Goal: Check status: Check status

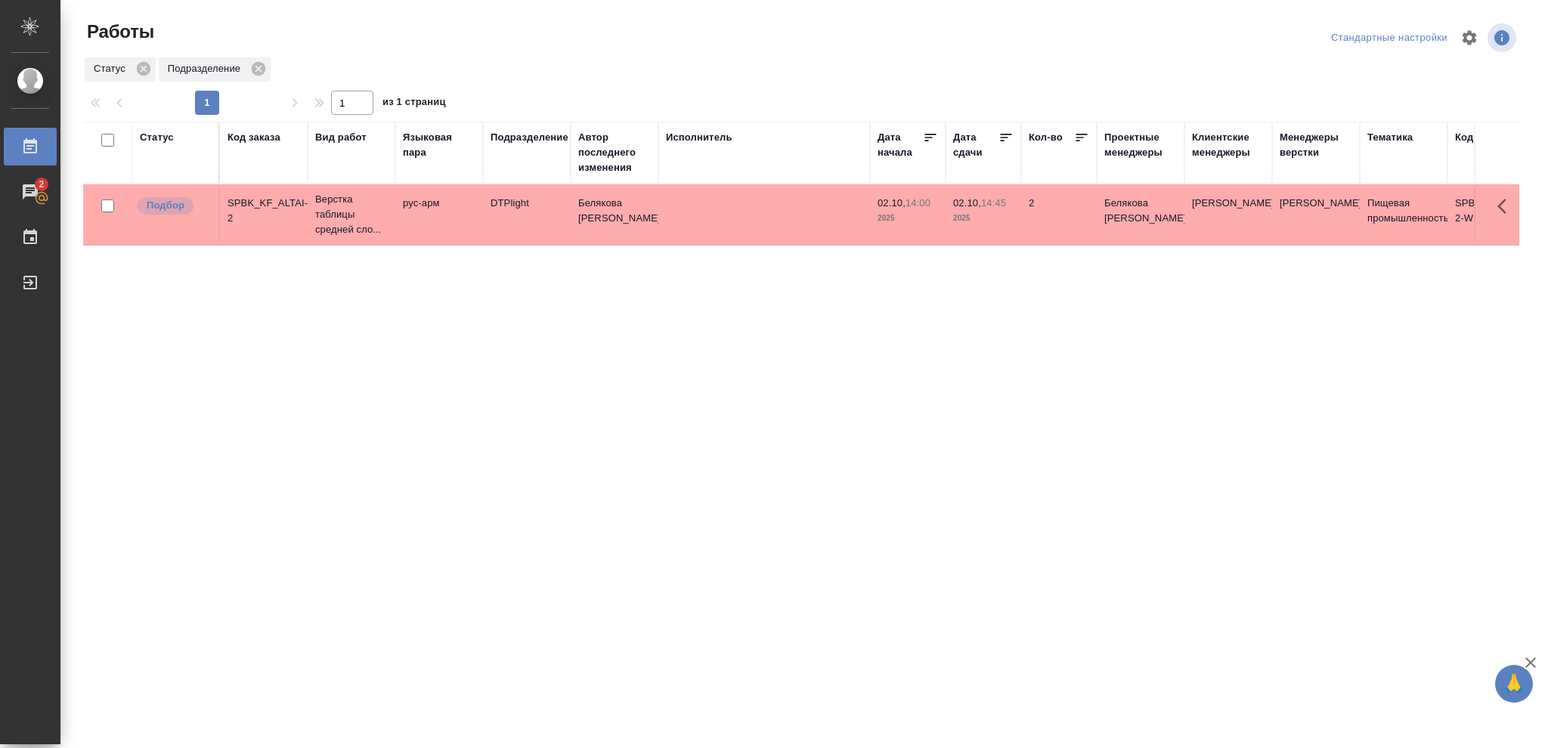
click at [158, 141] on div "Статус" at bounding box center [157, 137] width 34 height 15
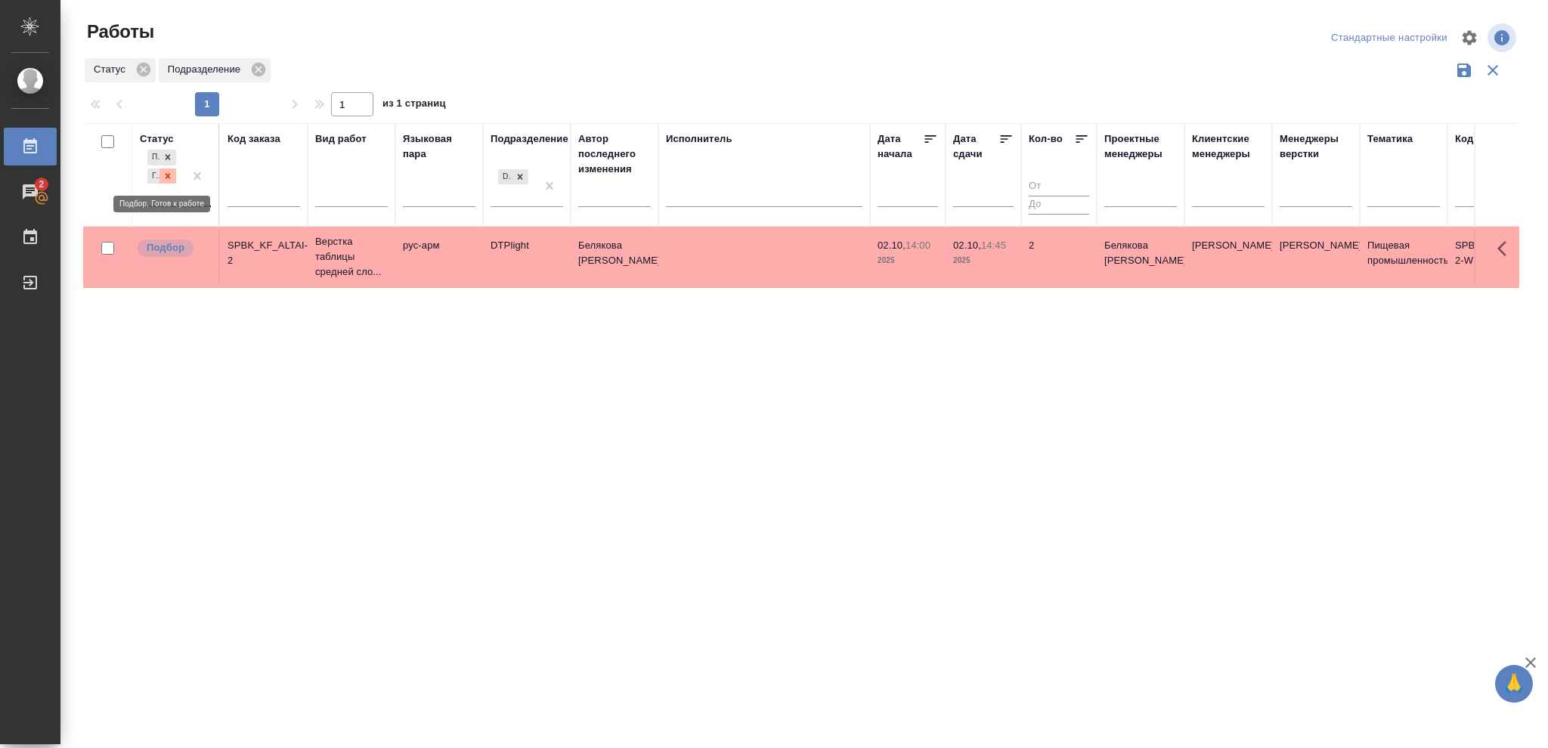
click at [163, 176] on icon at bounding box center [168, 176] width 11 height 11
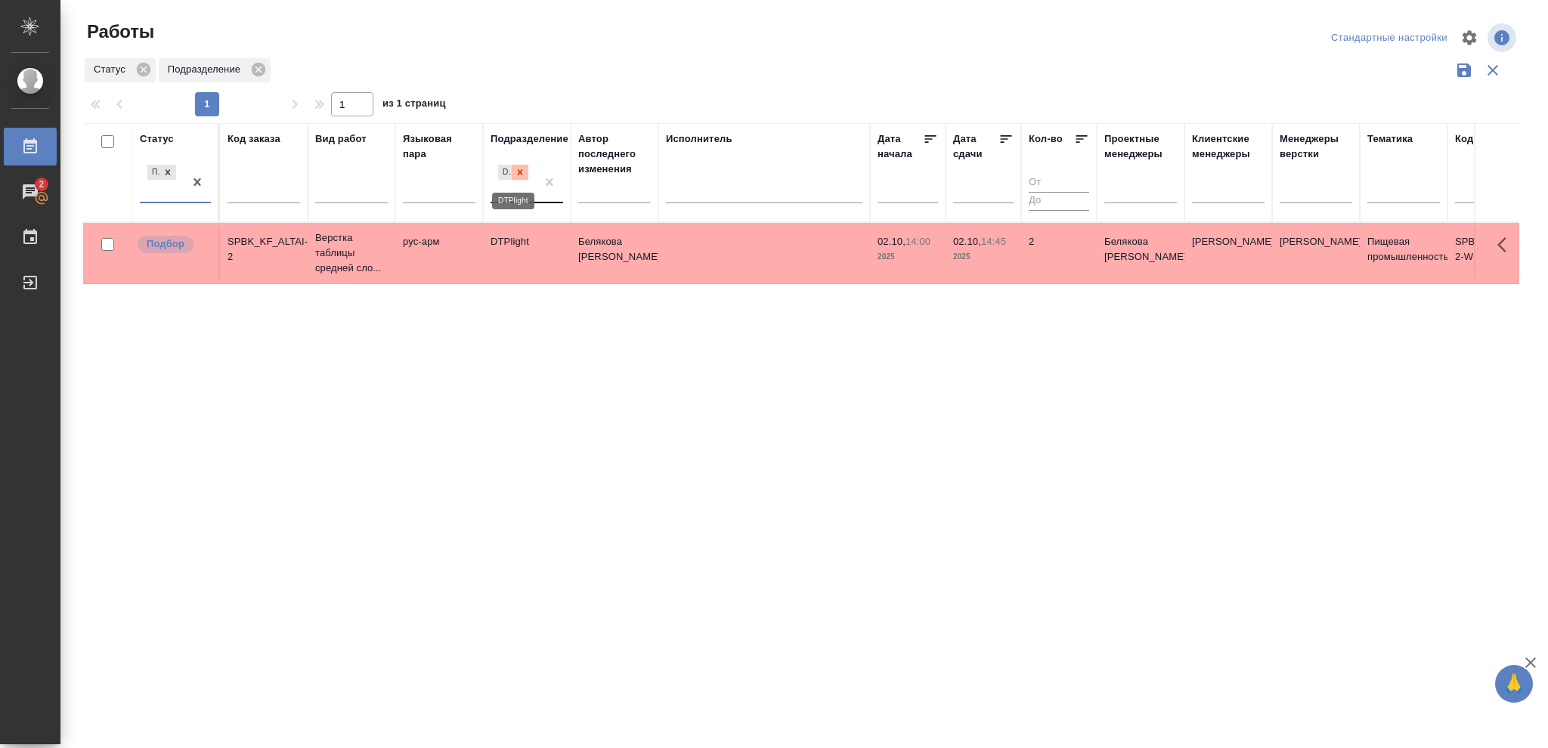
click at [516, 174] on icon at bounding box center [520, 172] width 11 height 11
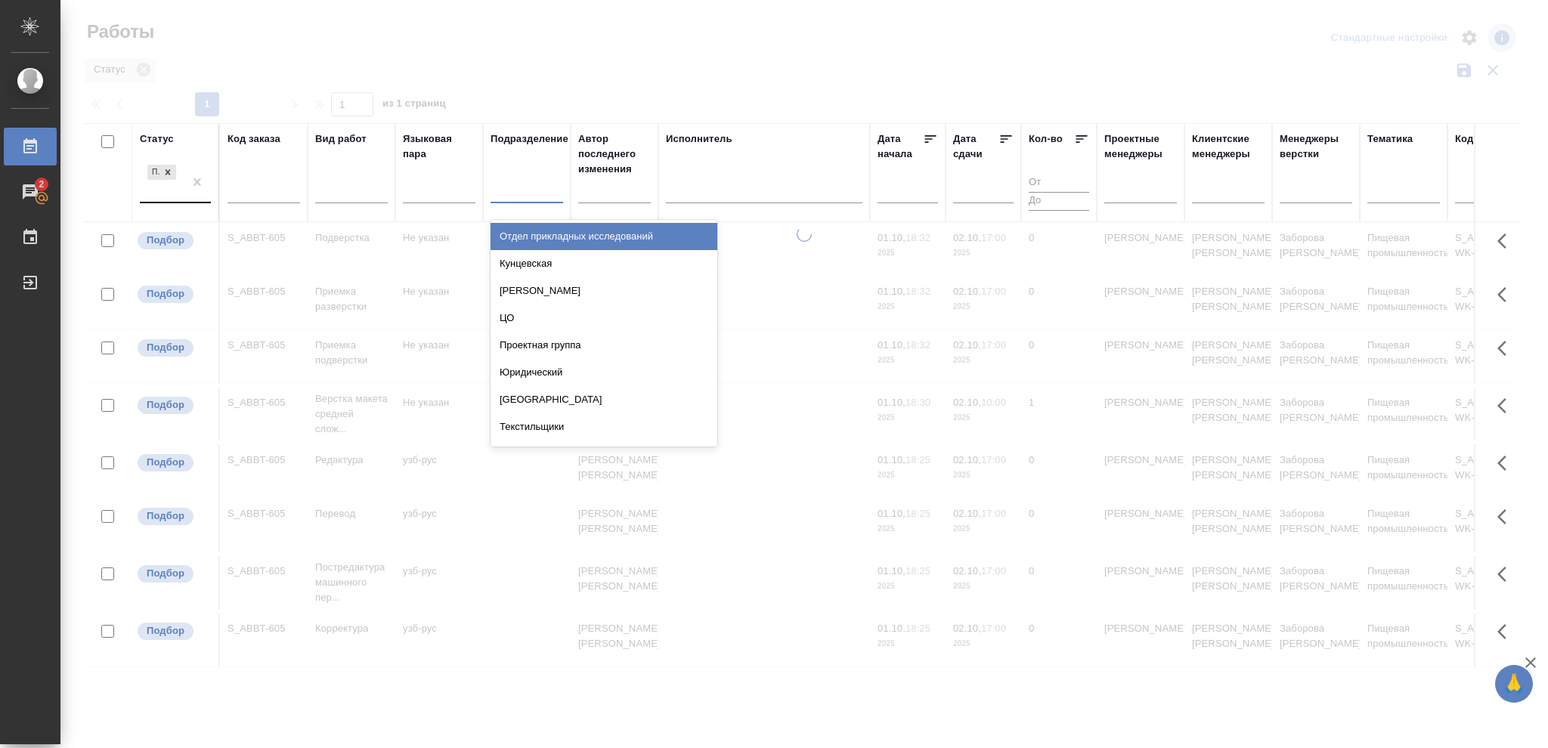
click at [513, 192] on div at bounding box center [527, 189] width 73 height 22
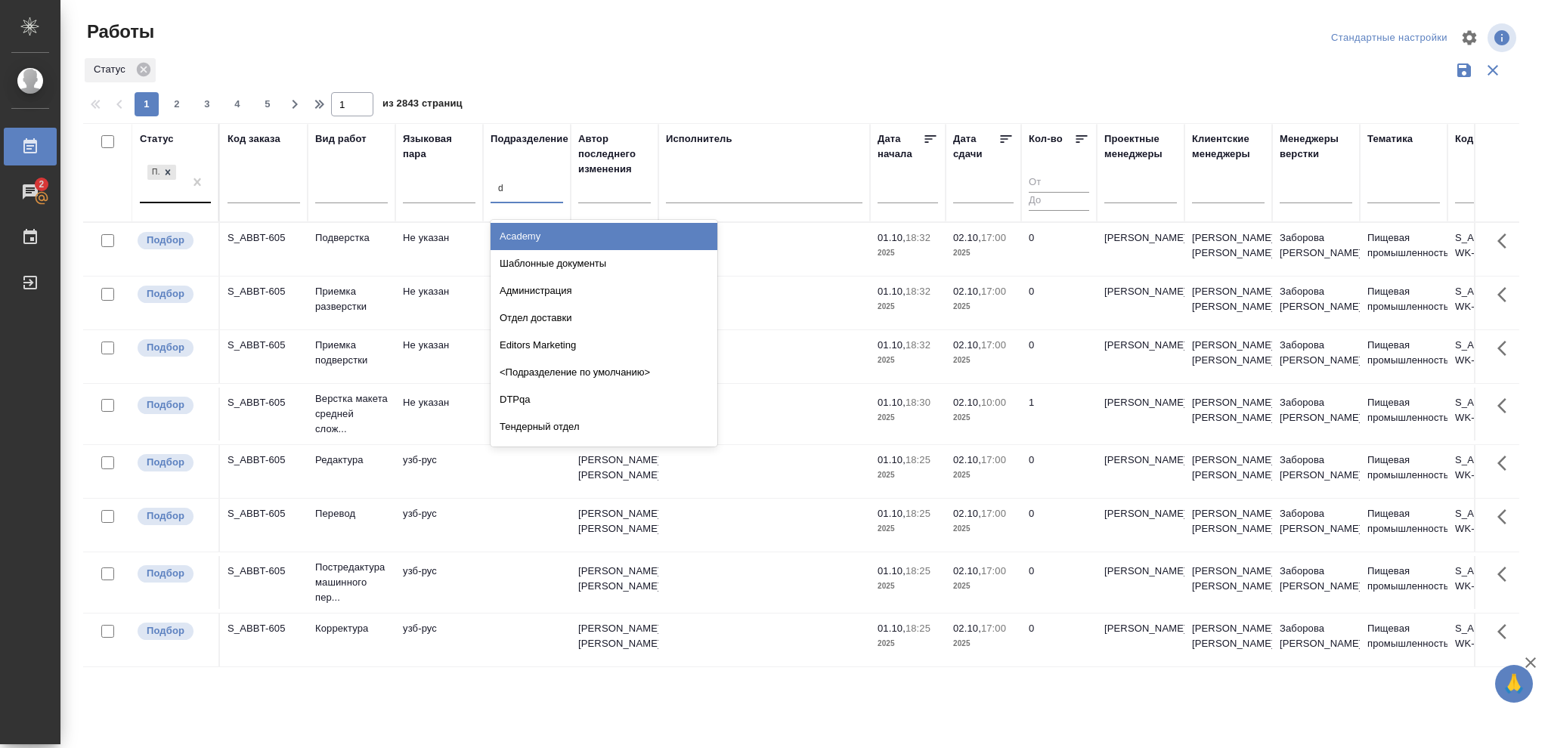
type input "dt"
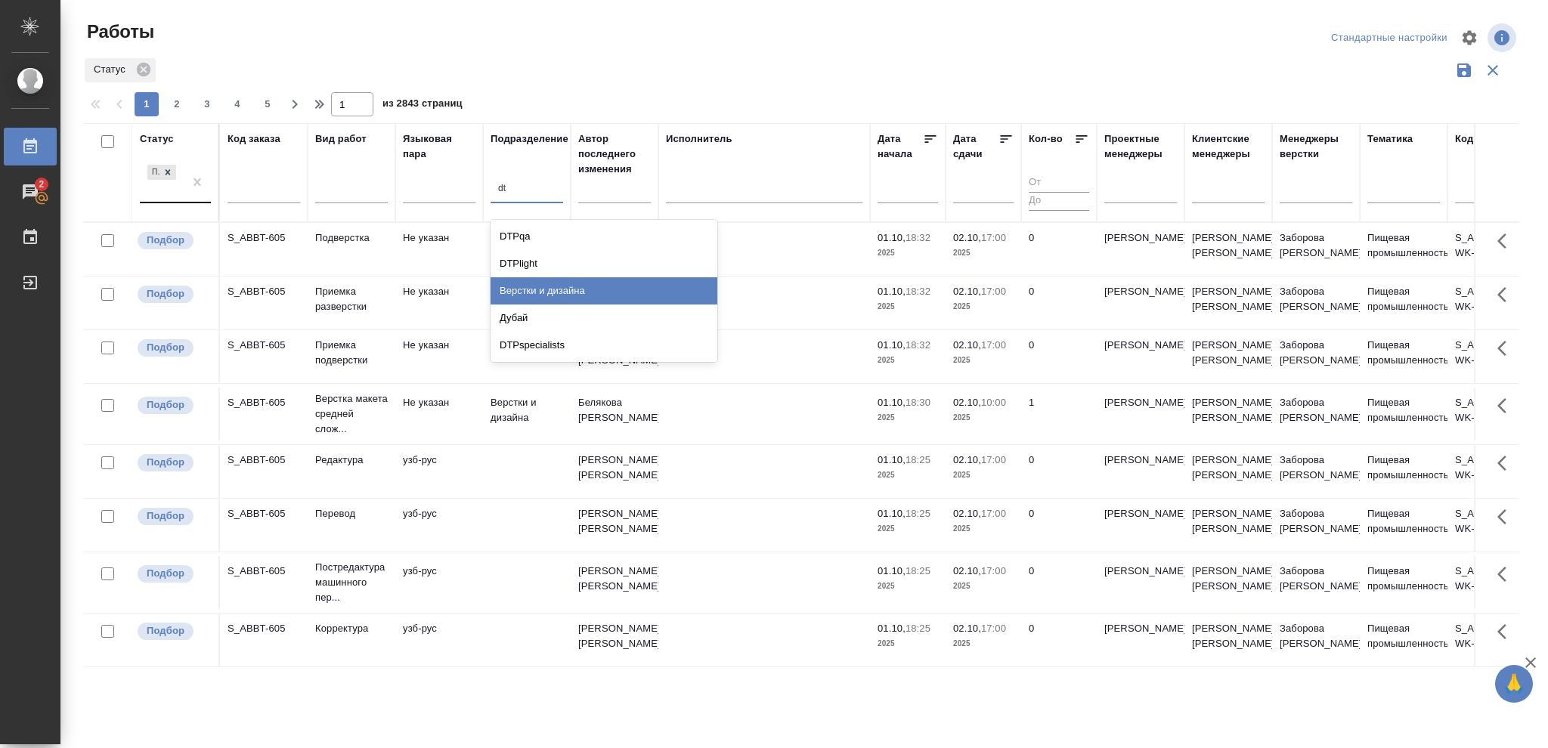
click at [529, 293] on div "Верстки и дизайна" at bounding box center [604, 290] width 227 height 27
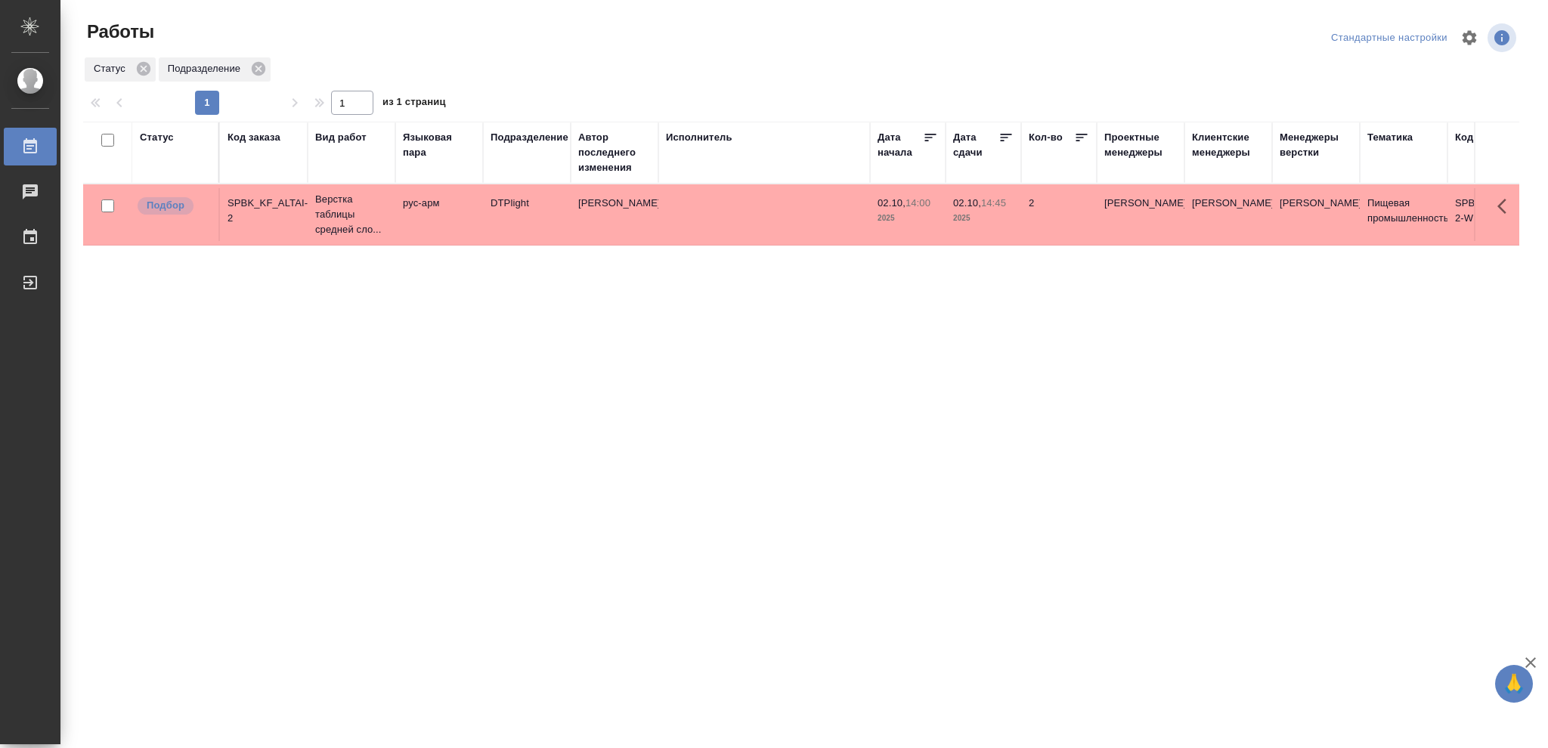
click at [160, 140] on div "Статус" at bounding box center [157, 137] width 34 height 15
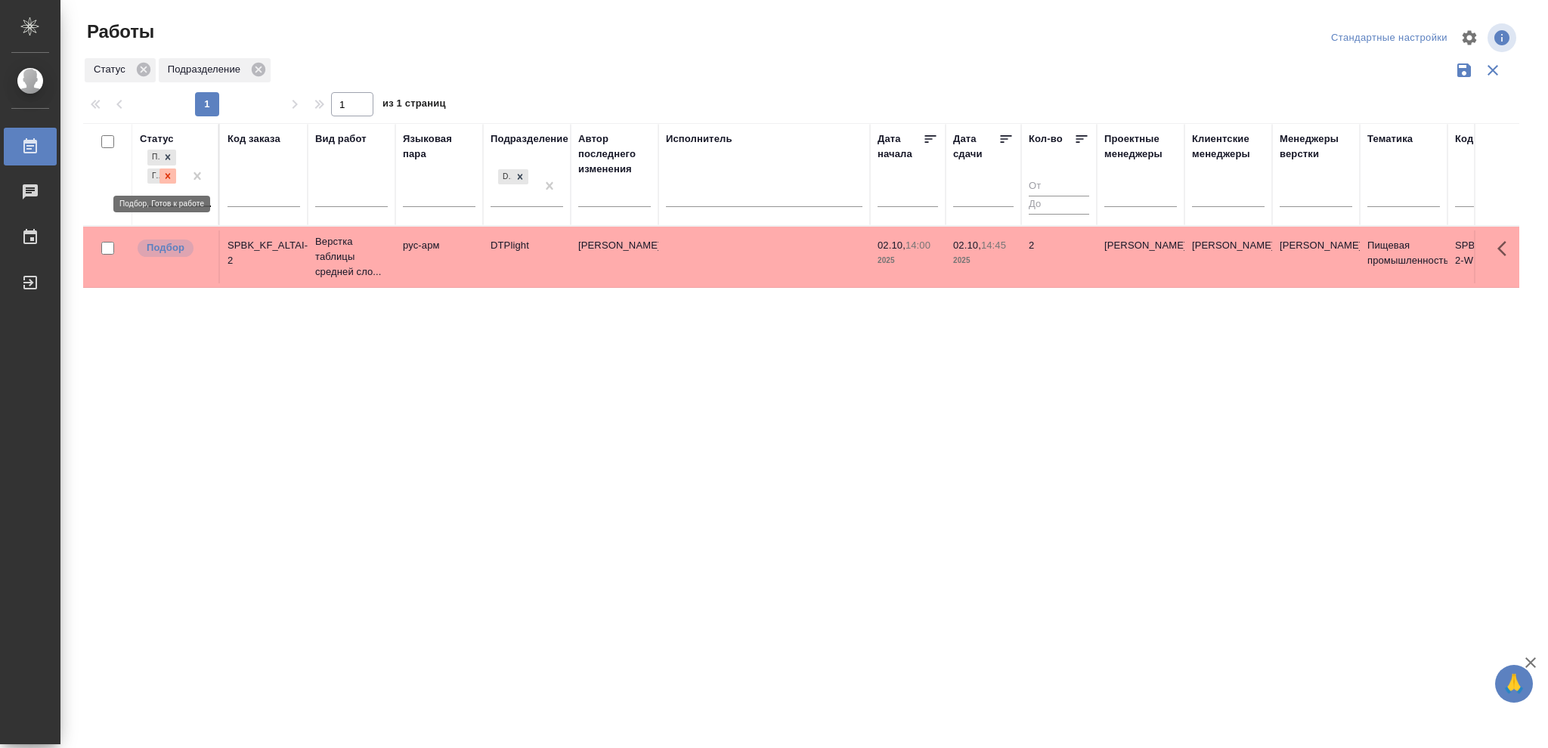
click at [163, 175] on icon at bounding box center [168, 176] width 11 height 11
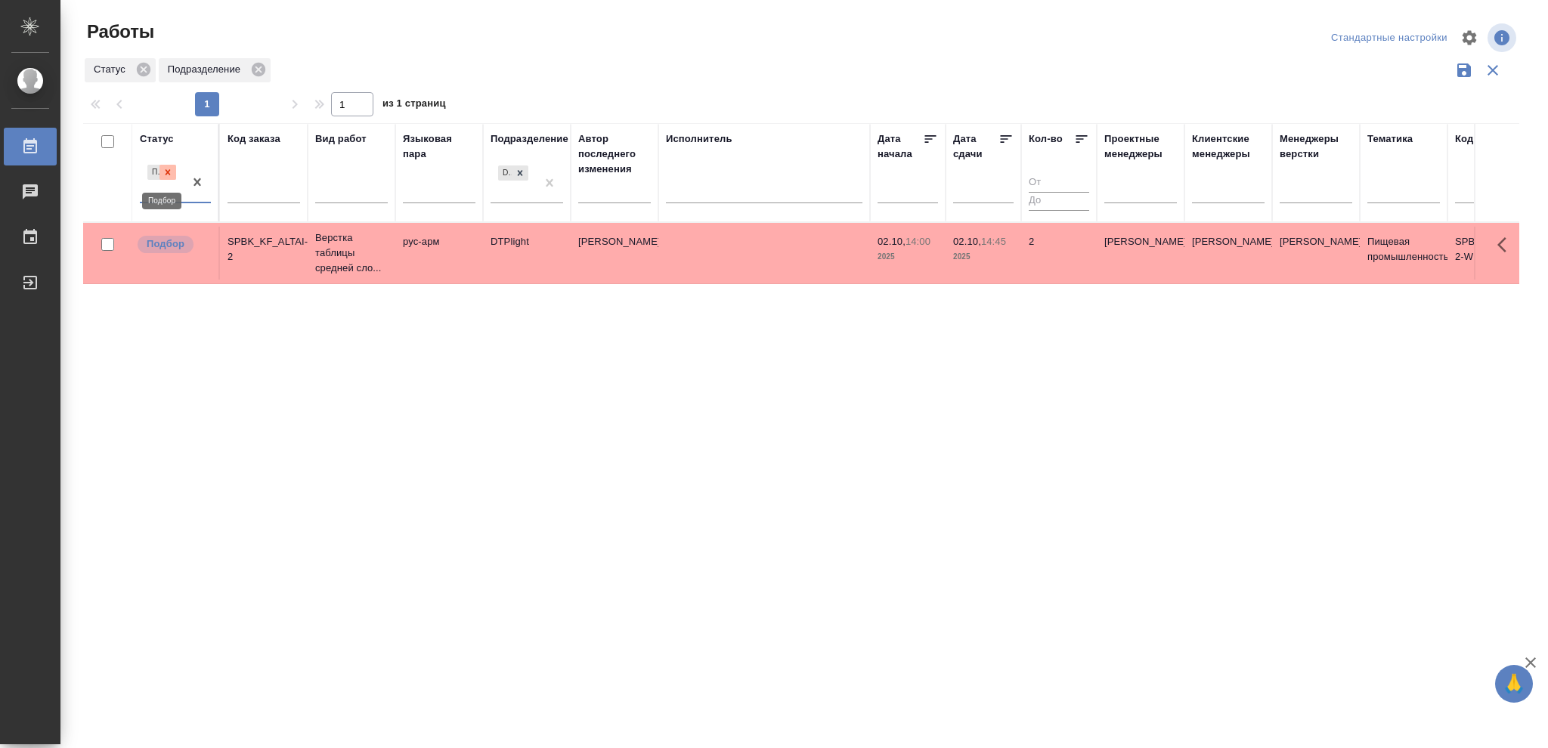
click at [165, 172] on icon at bounding box center [168, 172] width 11 height 11
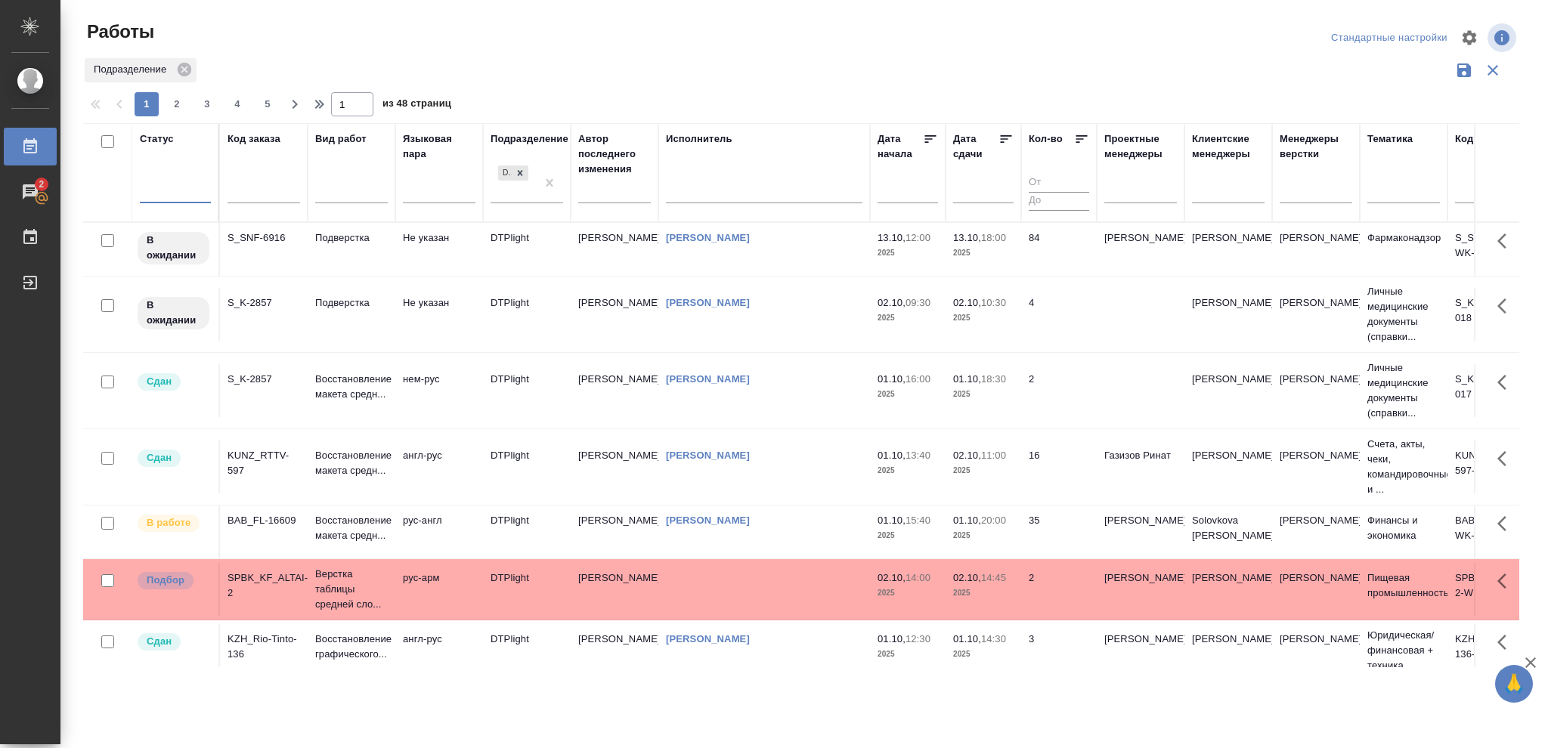
click at [167, 183] on div at bounding box center [175, 189] width 71 height 22
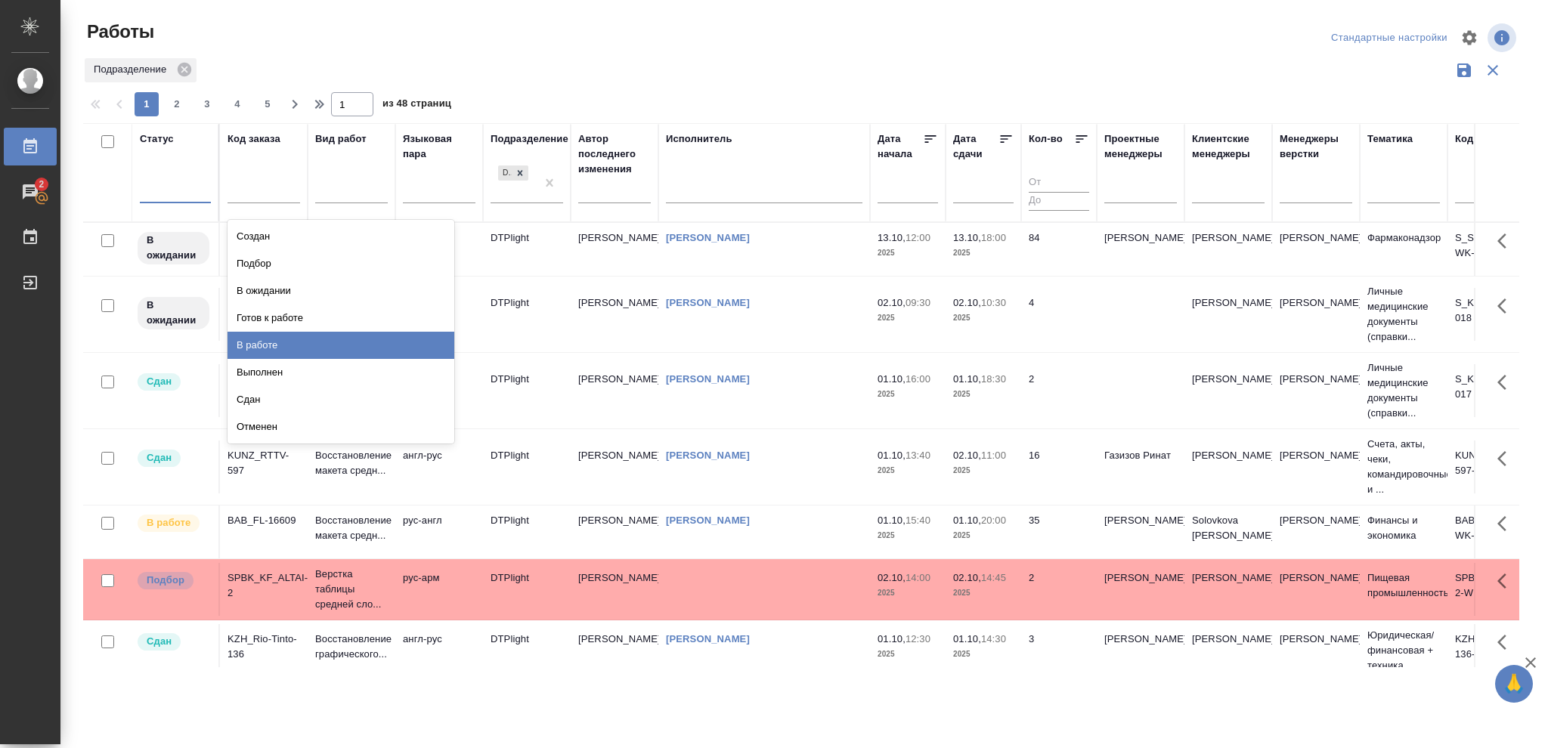
click at [247, 346] on div "В работе" at bounding box center [341, 345] width 227 height 27
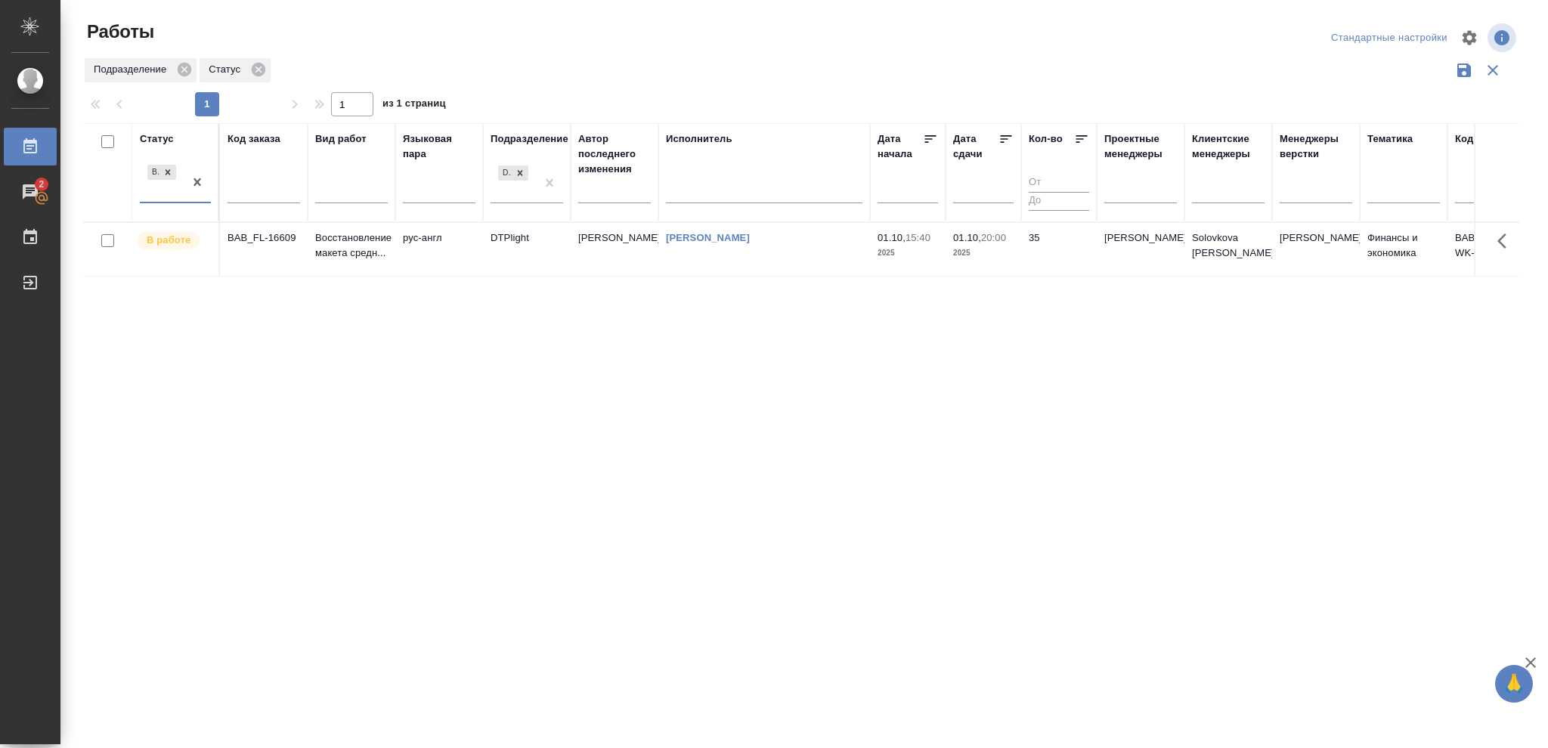
click at [1005, 255] on p "2025" at bounding box center [983, 253] width 60 height 15
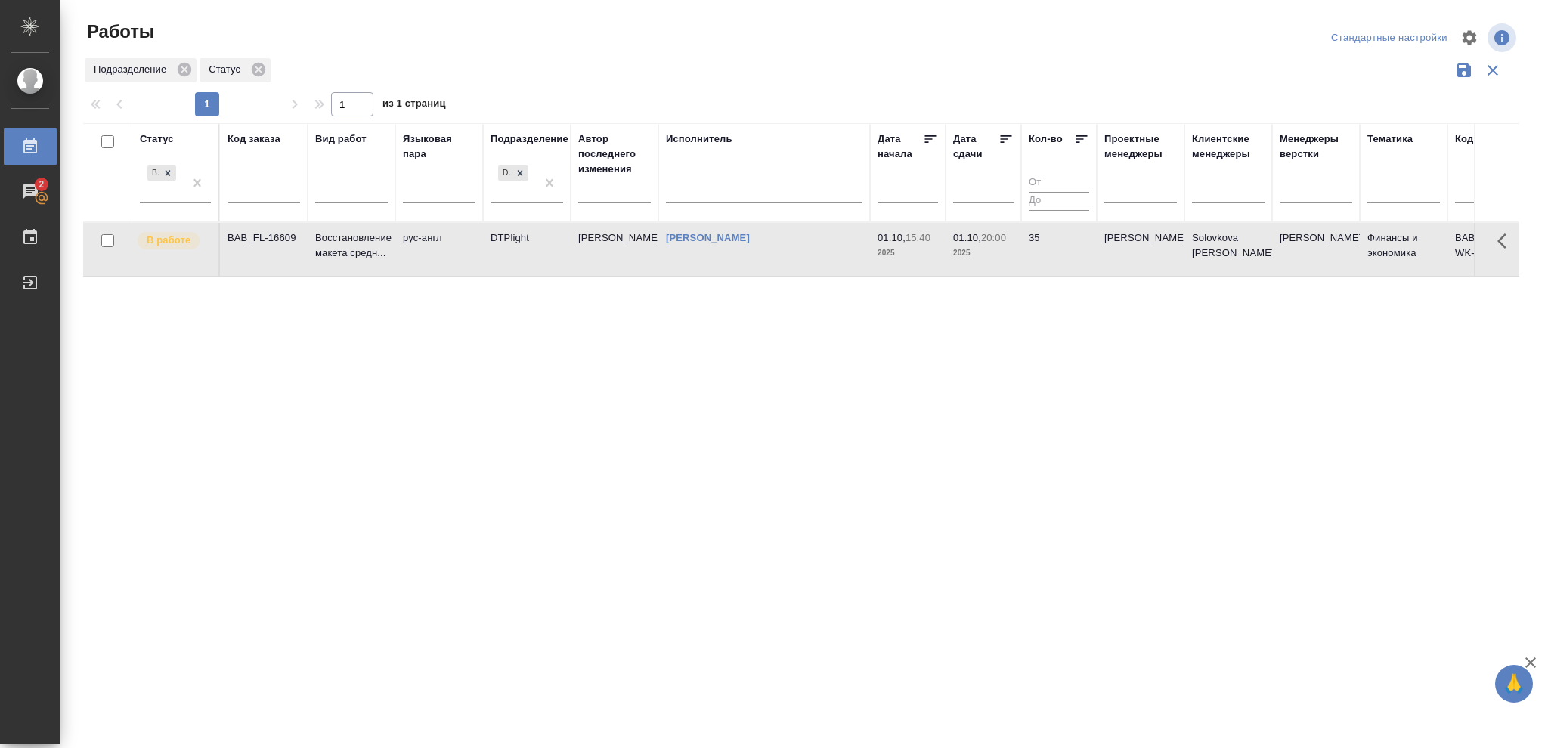
click at [1005, 255] on p "2025" at bounding box center [983, 253] width 60 height 15
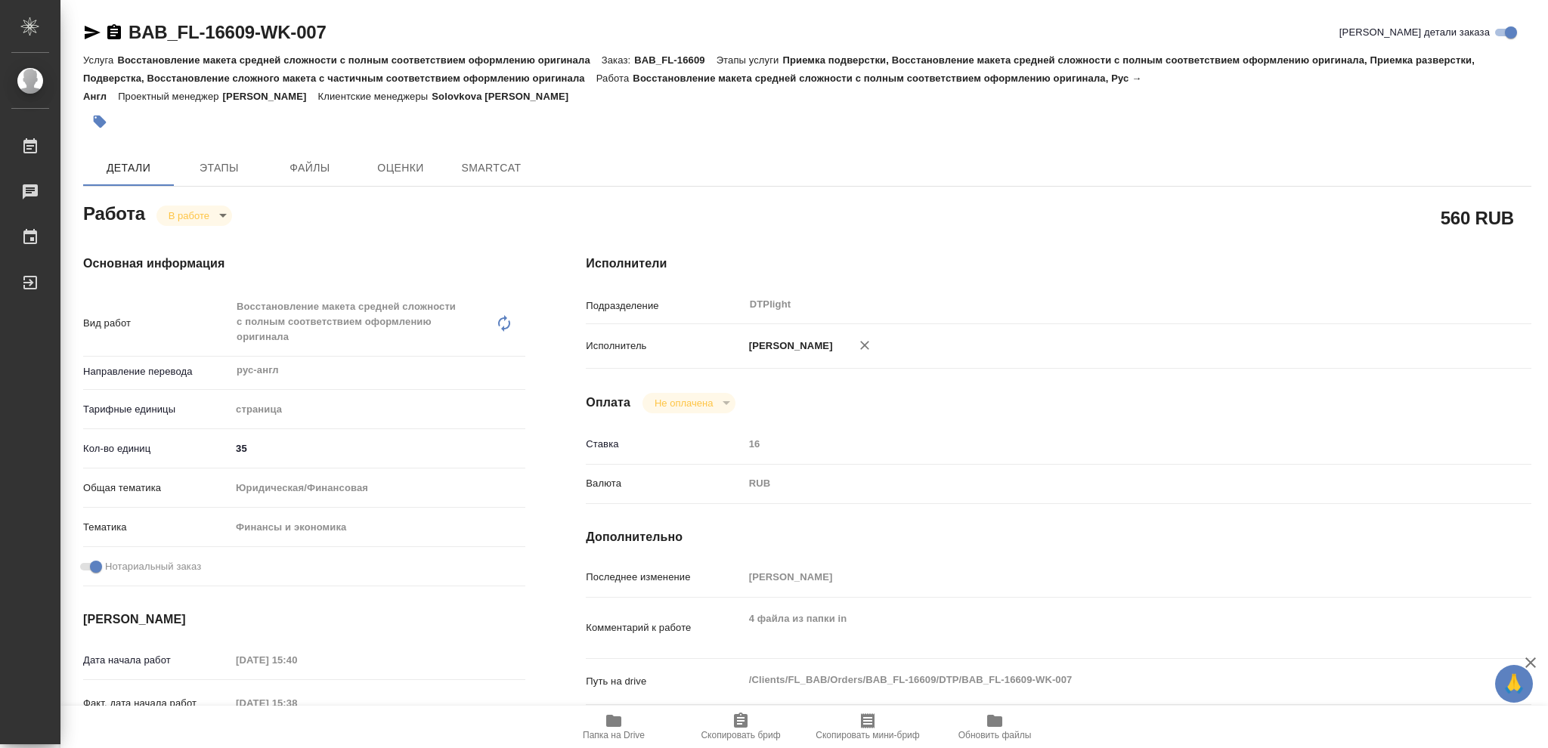
type textarea "x"
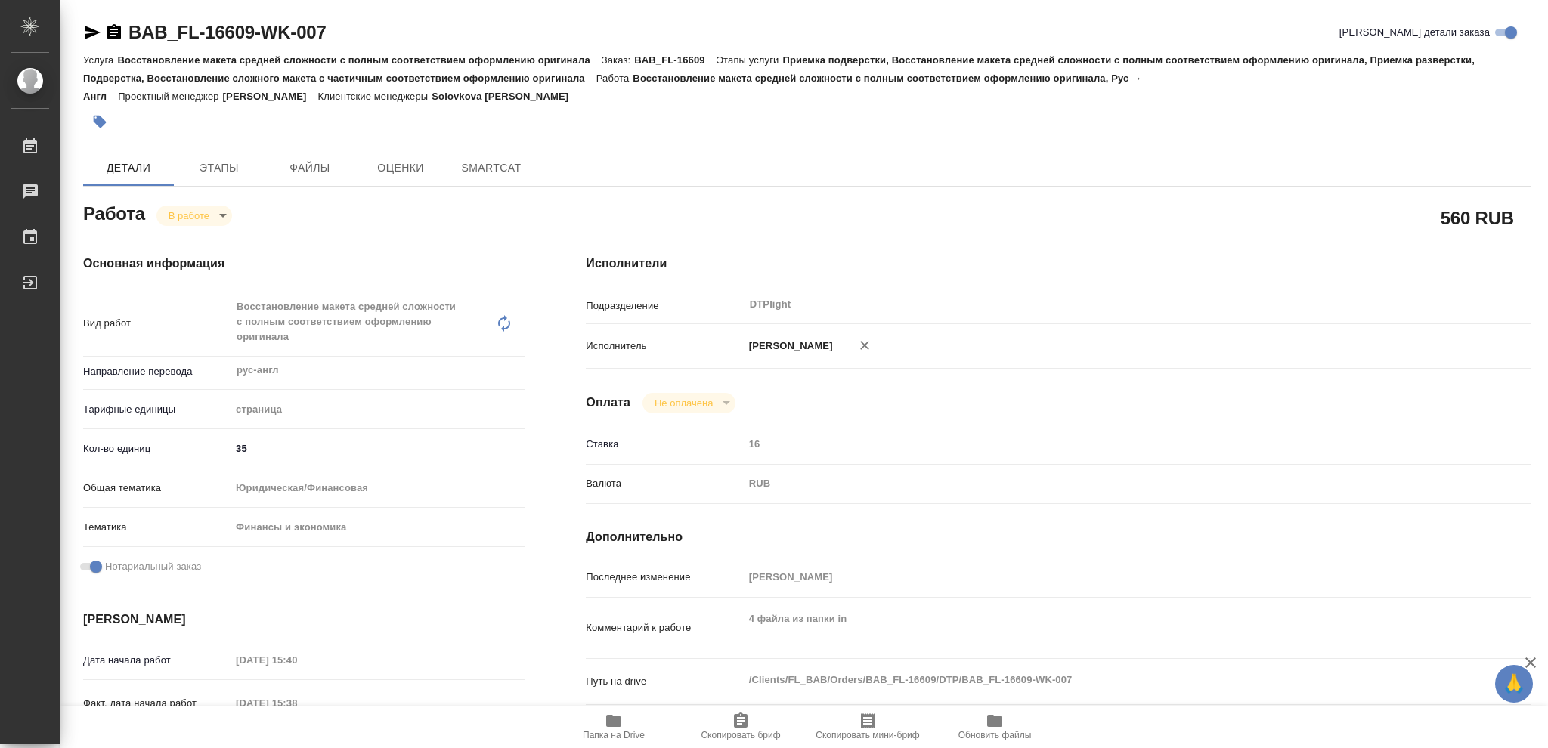
type textarea "x"
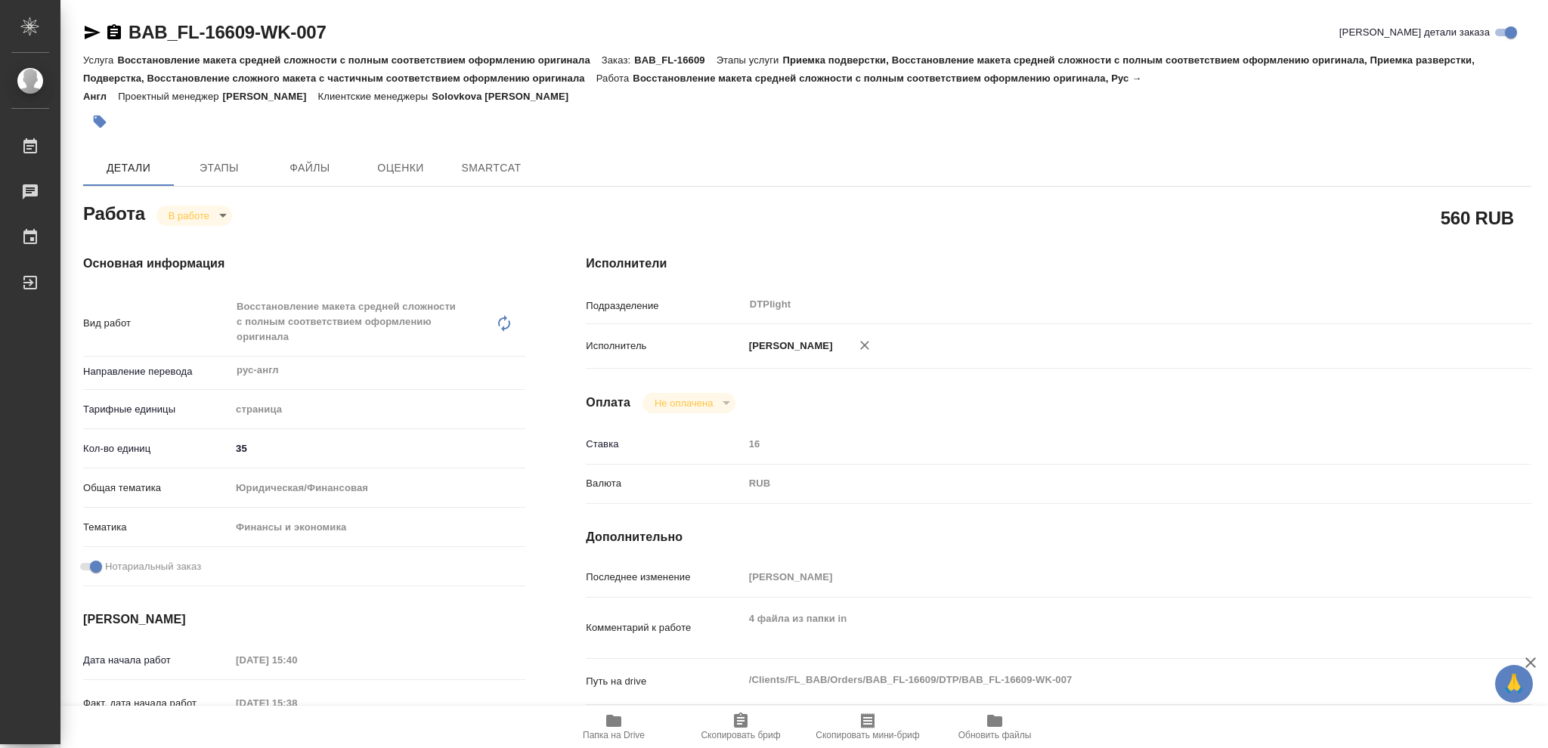
type textarea "x"
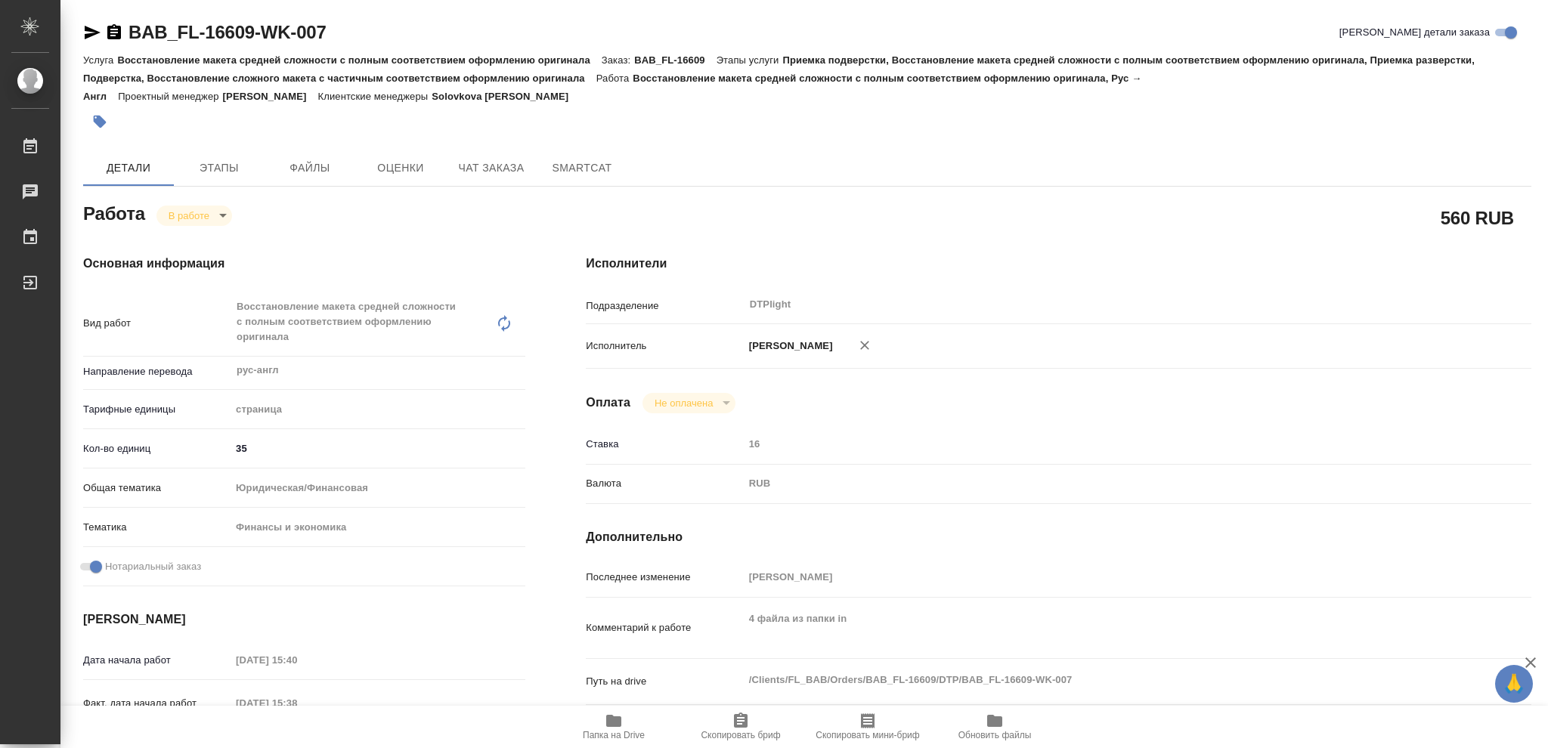
type textarea "x"
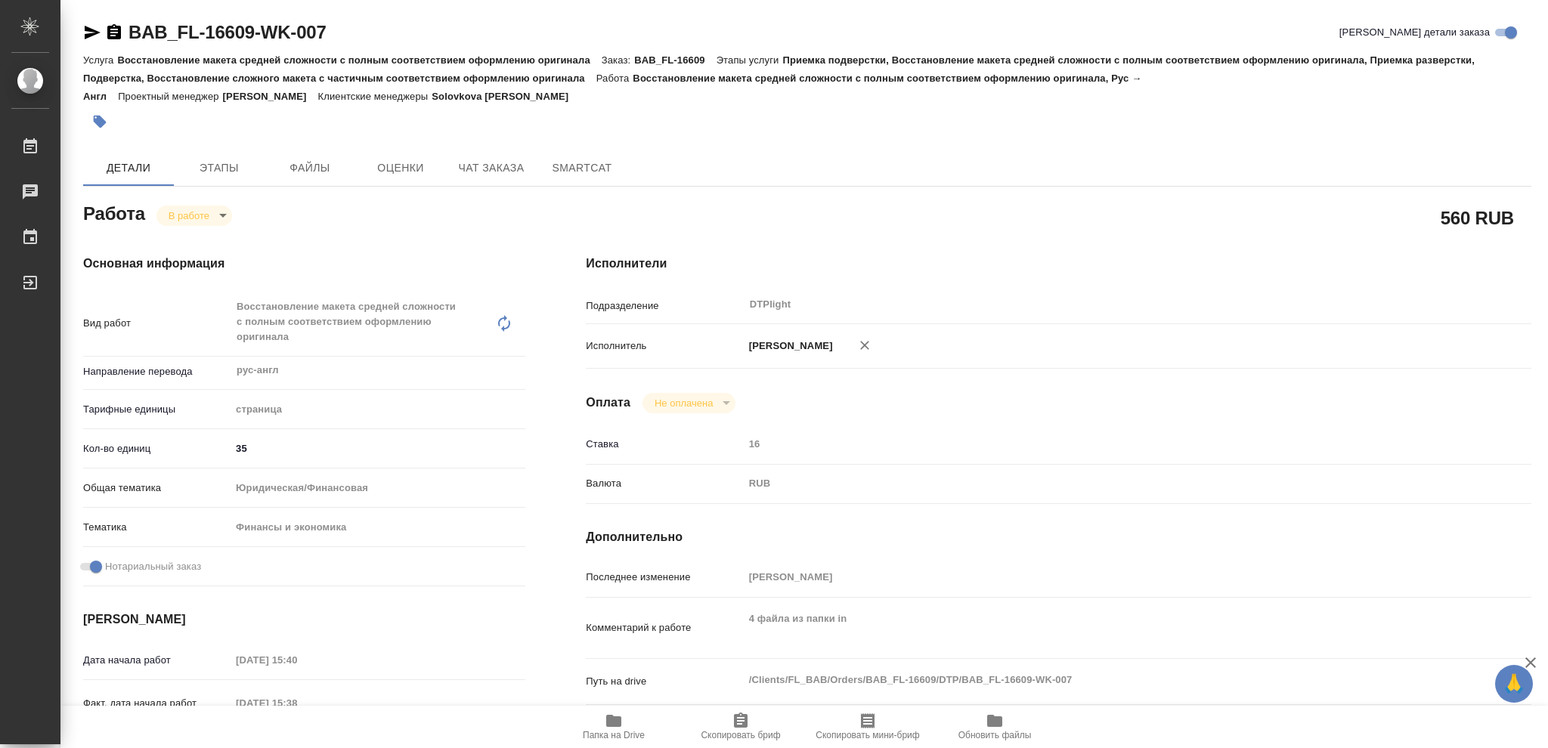
type textarea "x"
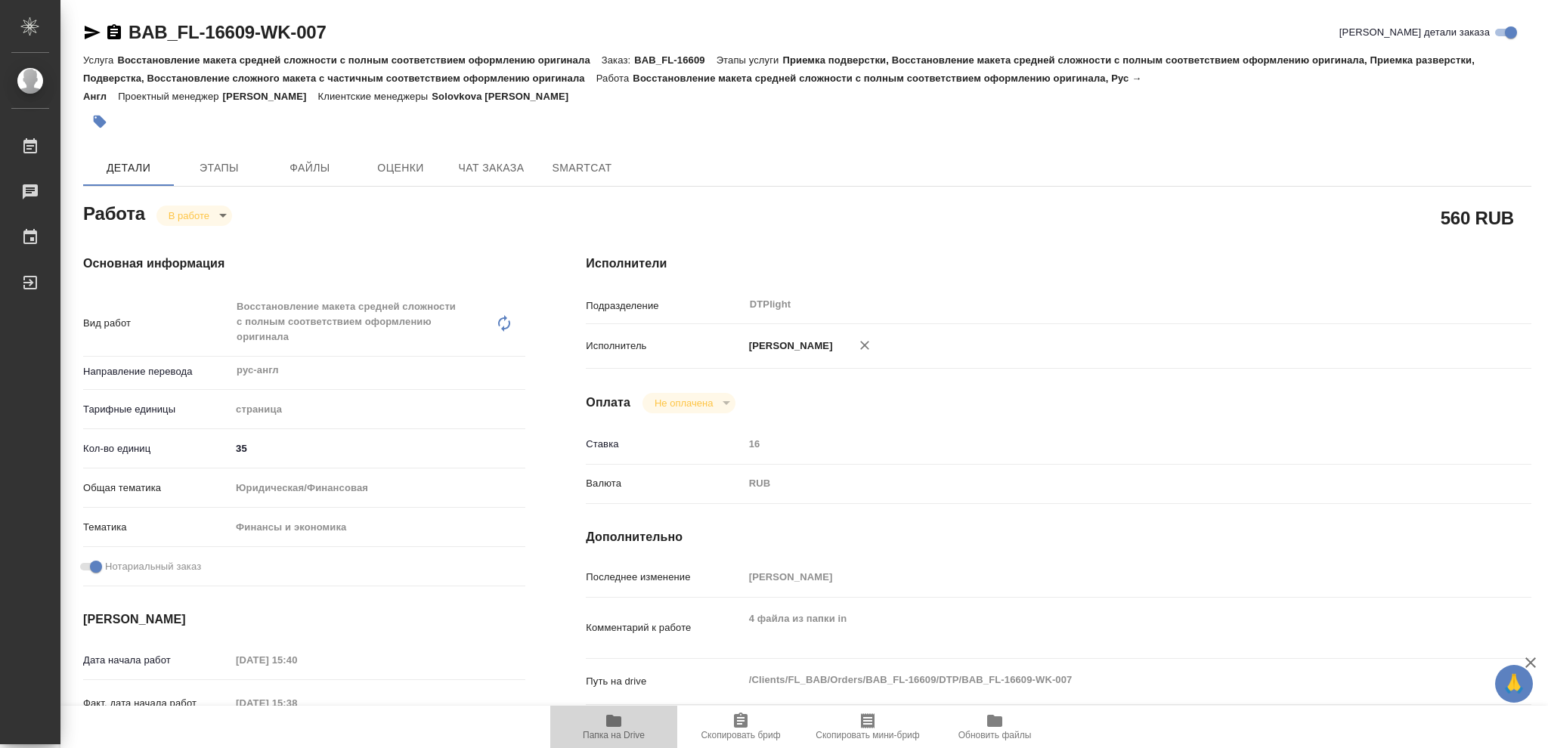
click at [612, 727] on icon "button" at bounding box center [613, 721] width 15 height 12
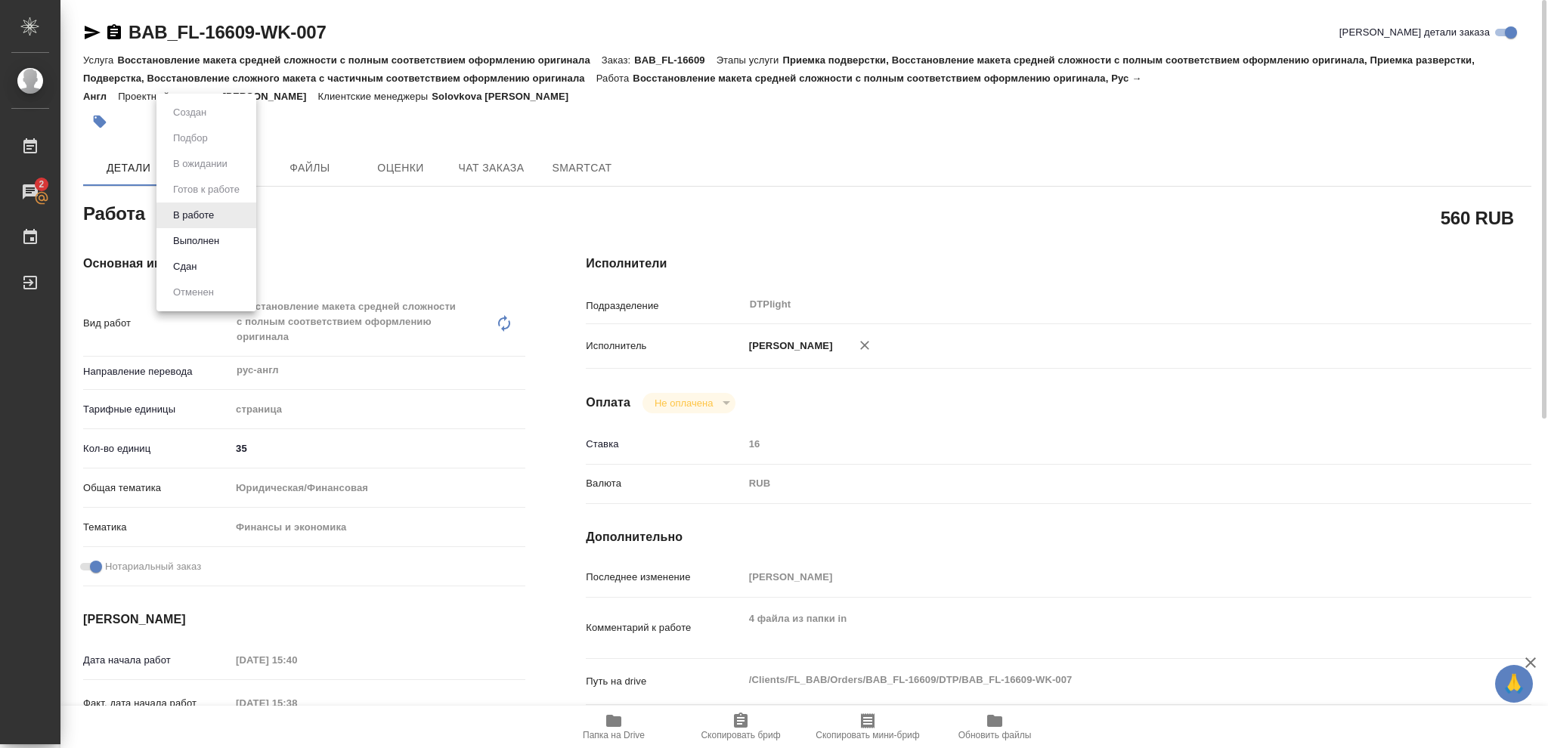
click at [222, 212] on body "🙏 .cls-1 fill:#fff; AWATERA Vasileva Olga Работы 2 Чаты График Выйти BAB_FL-166…" at bounding box center [774, 374] width 1548 height 748
click at [197, 242] on button "Выполнен" at bounding box center [196, 241] width 55 height 17
type textarea "x"
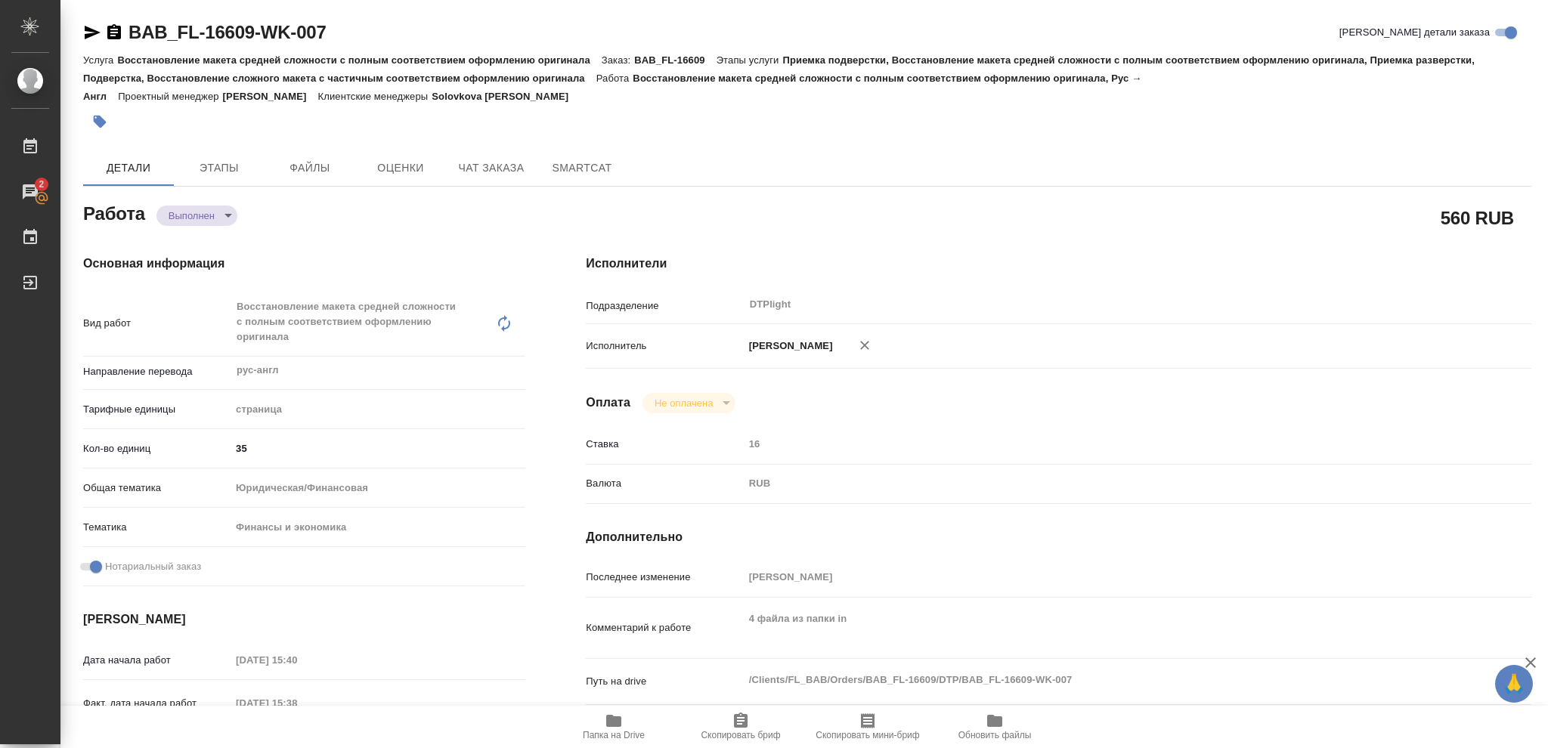
type textarea "x"
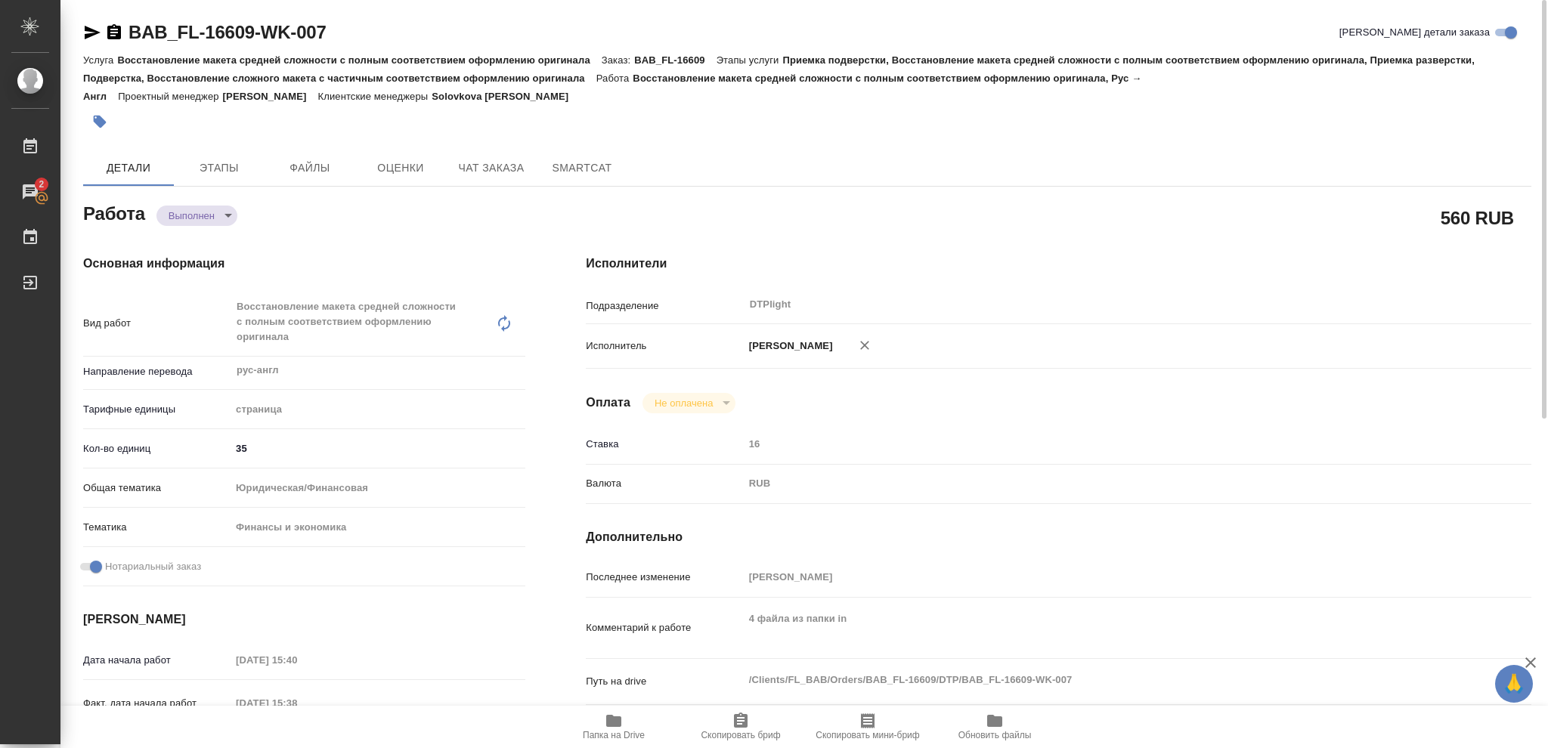
type textarea "x"
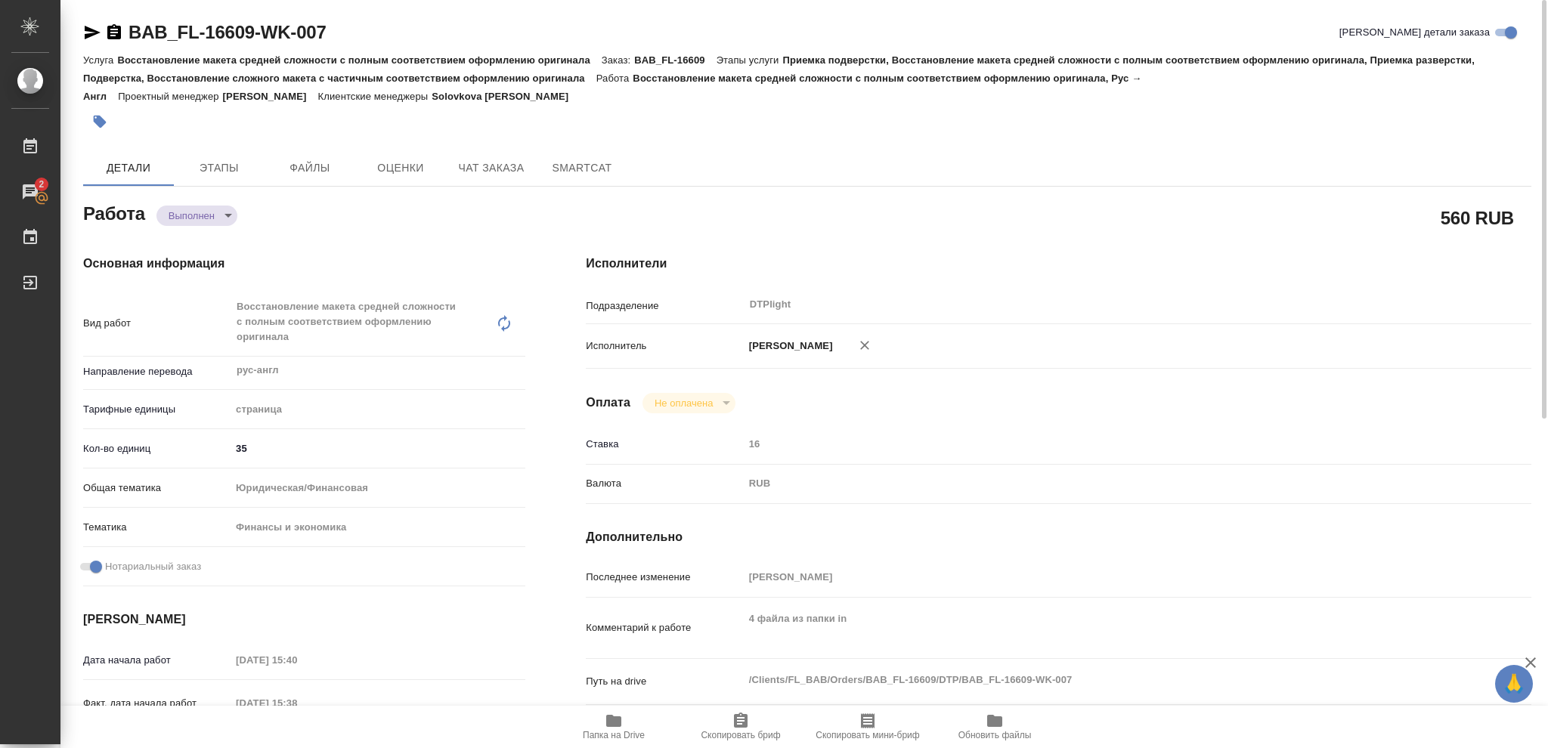
type textarea "x"
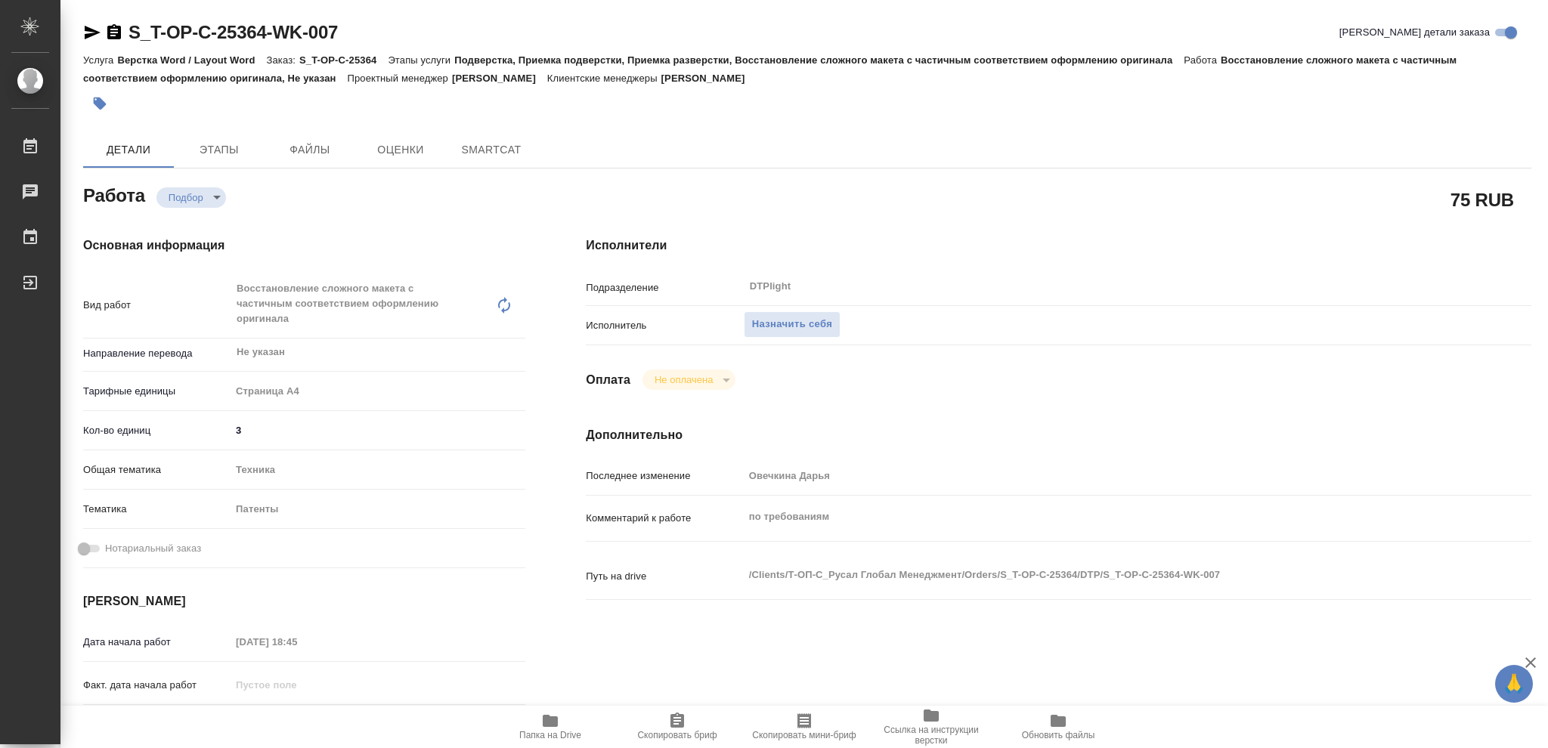
type textarea "x"
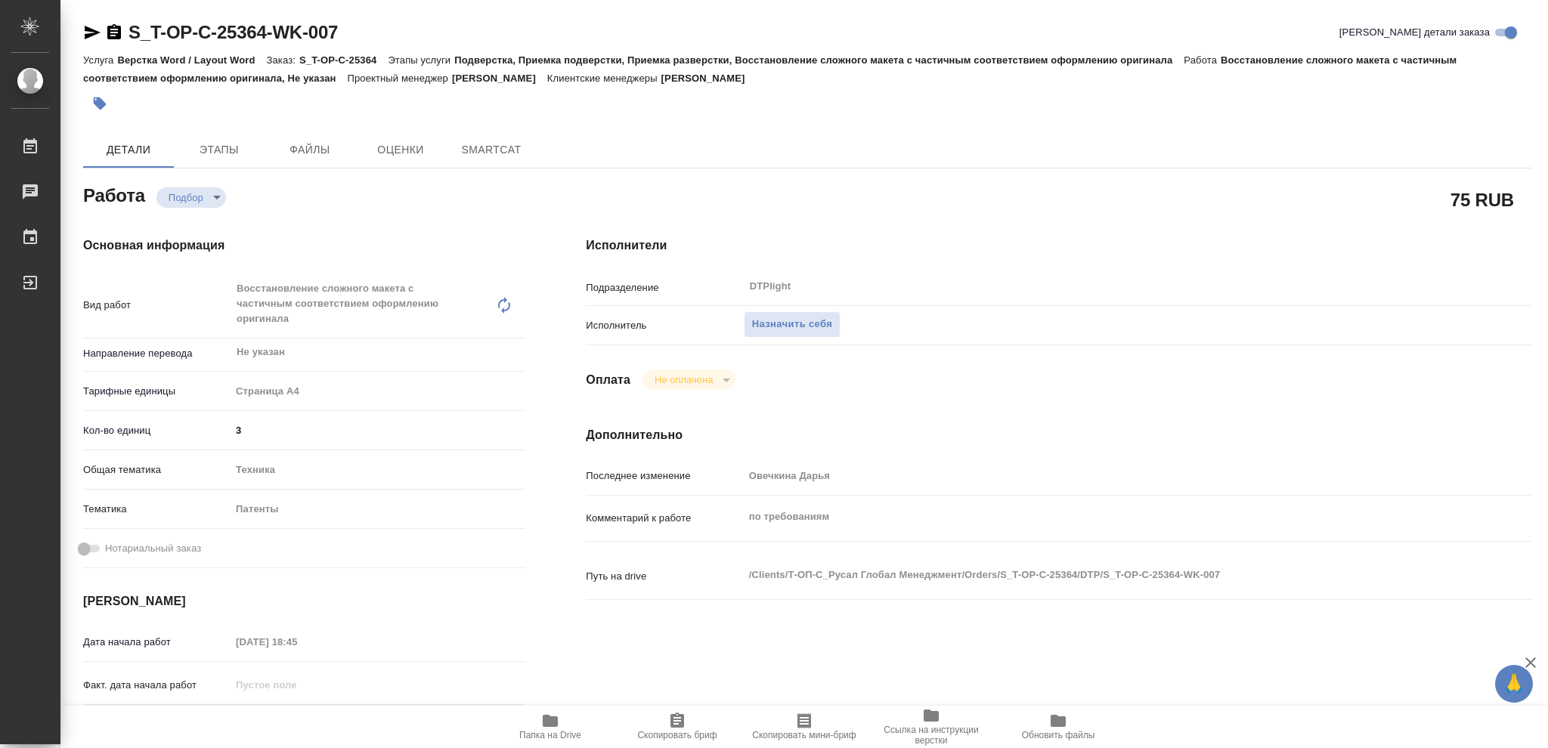
type textarea "x"
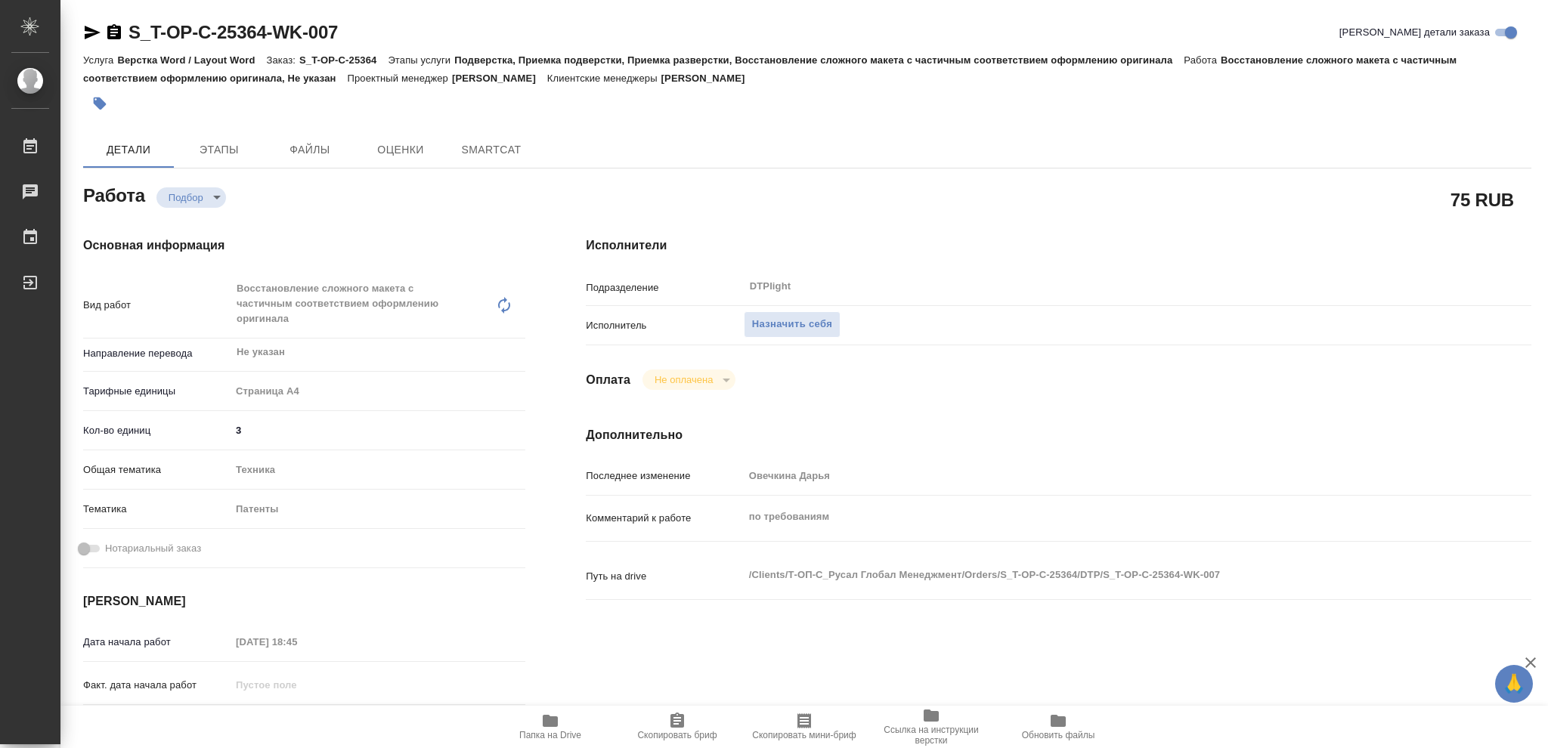
type textarea "x"
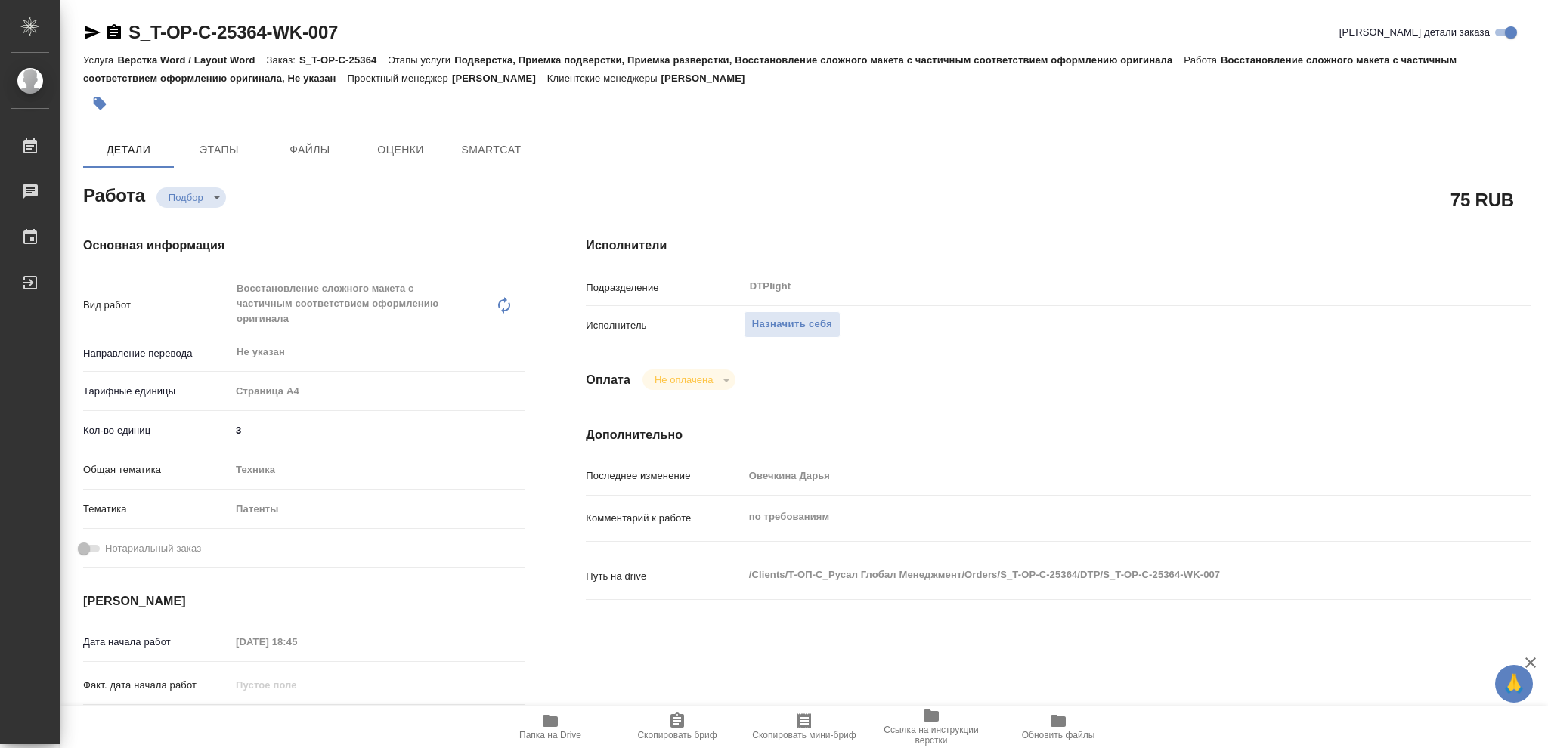
type textarea "x"
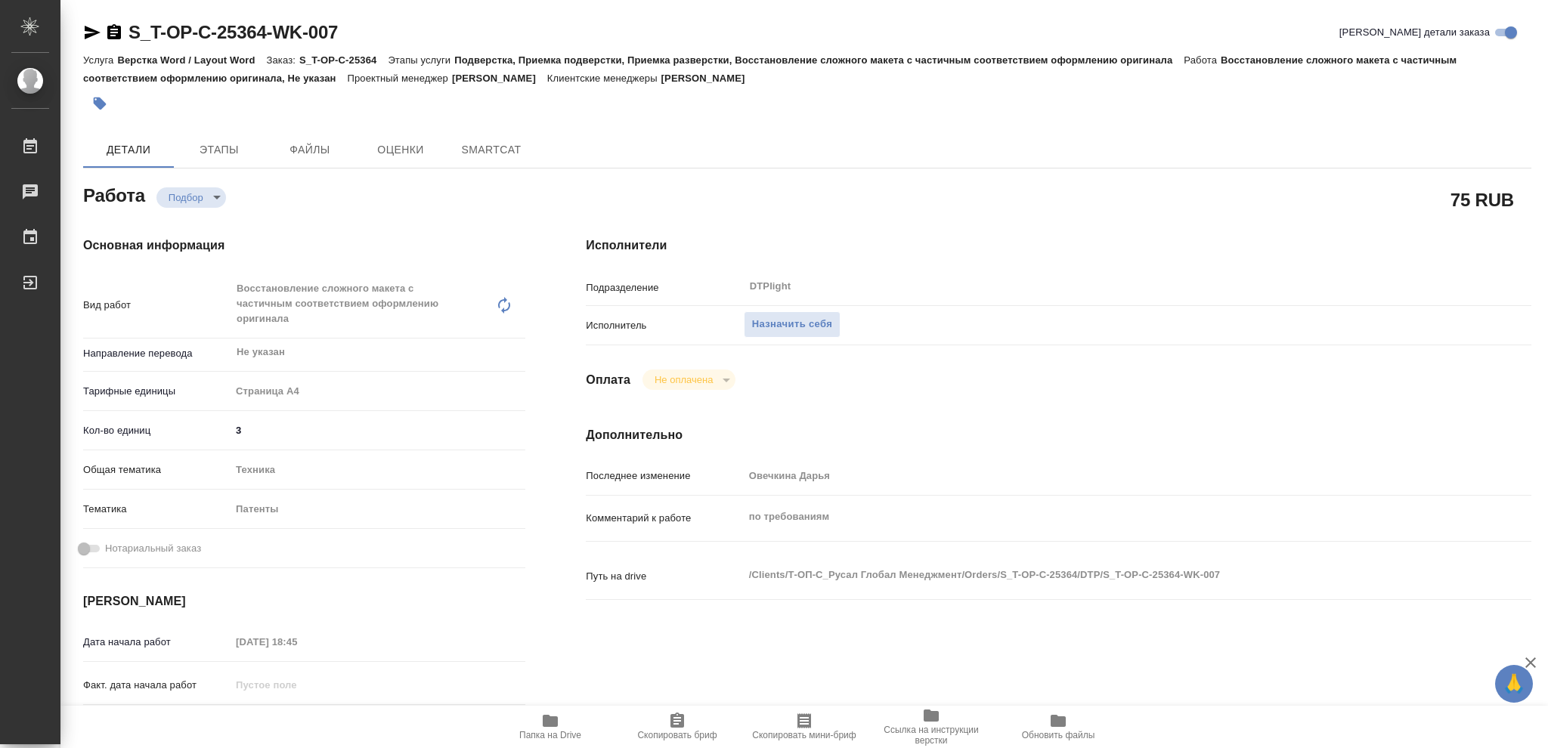
type textarea "x"
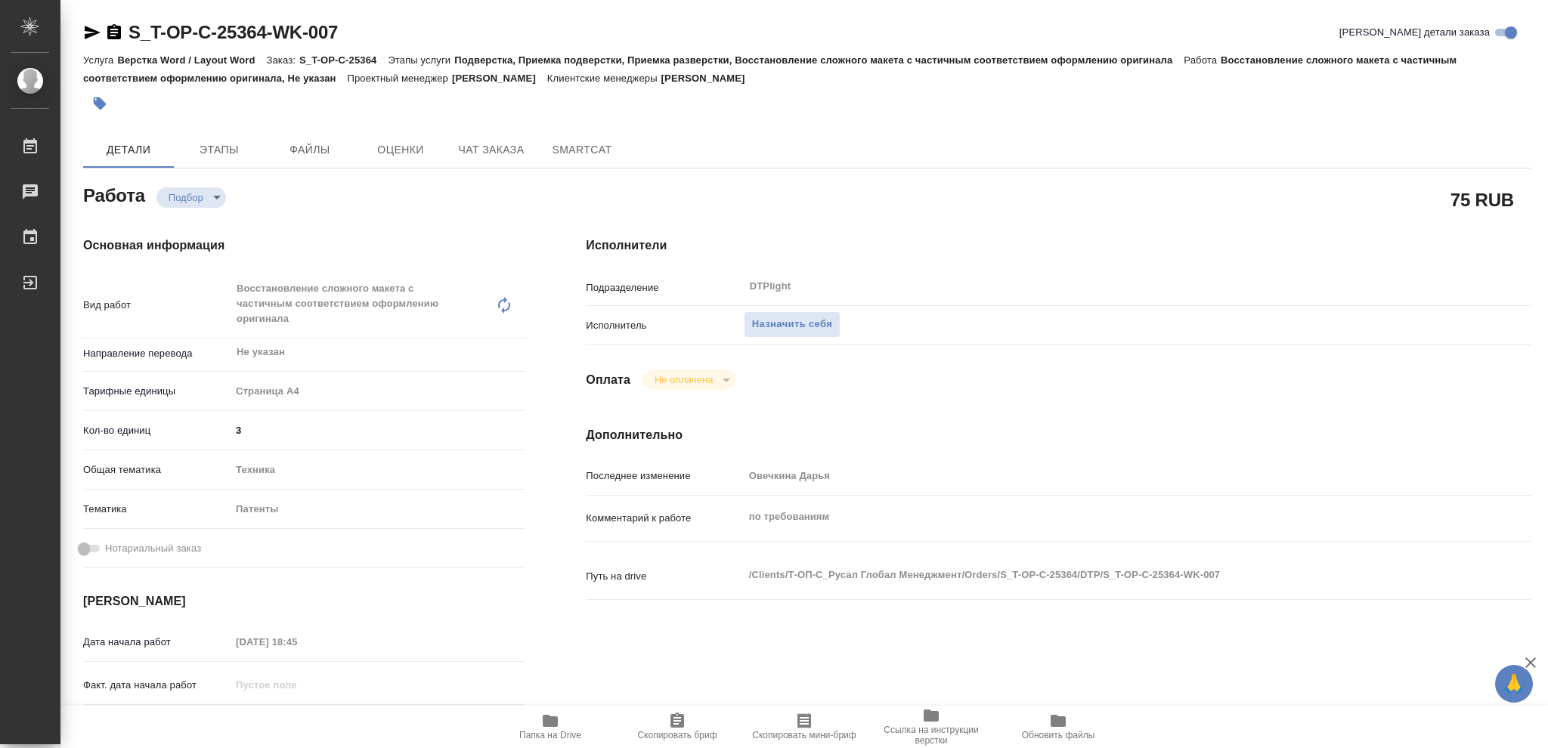
type textarea "x"
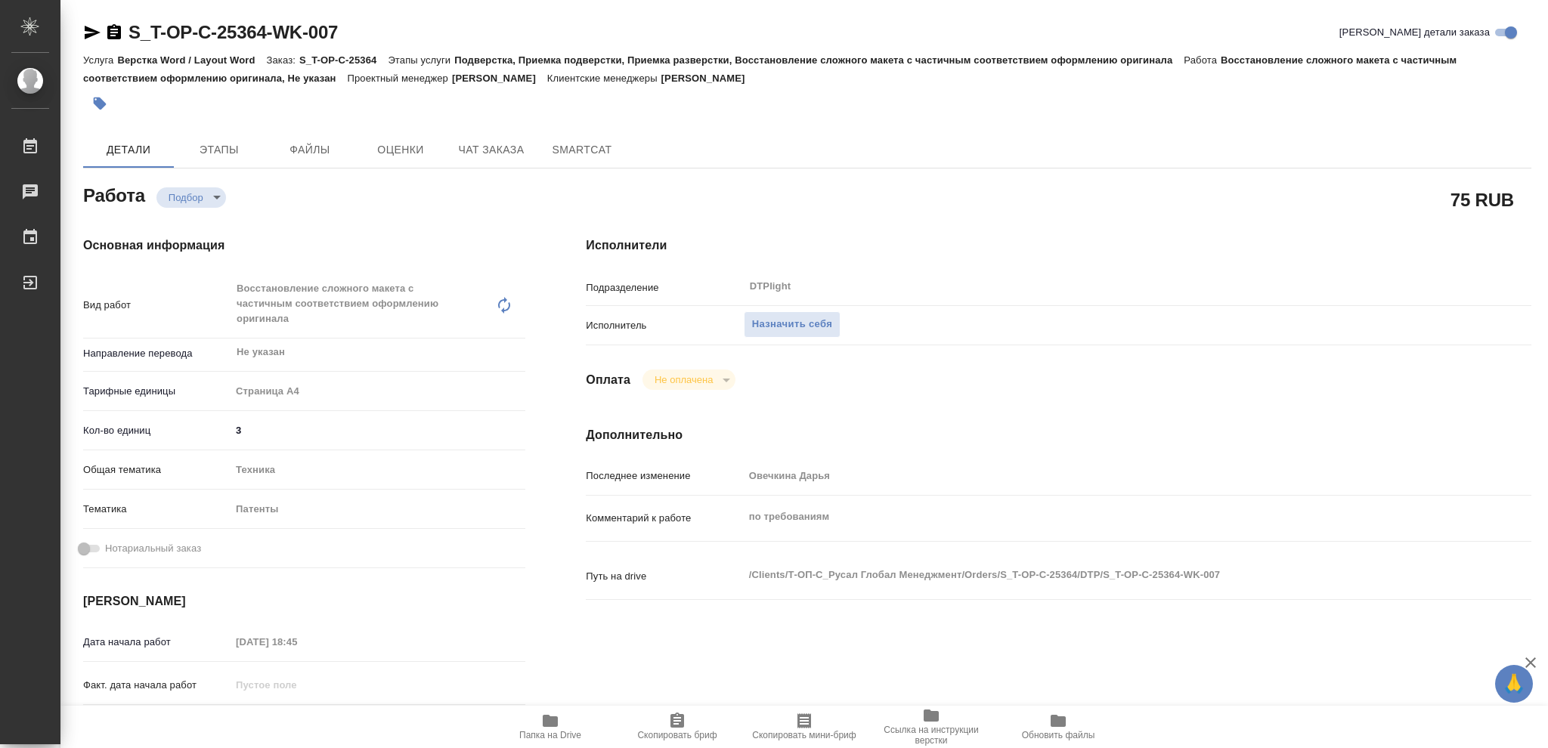
click at [549, 717] on icon "button" at bounding box center [550, 721] width 15 height 12
type textarea "x"
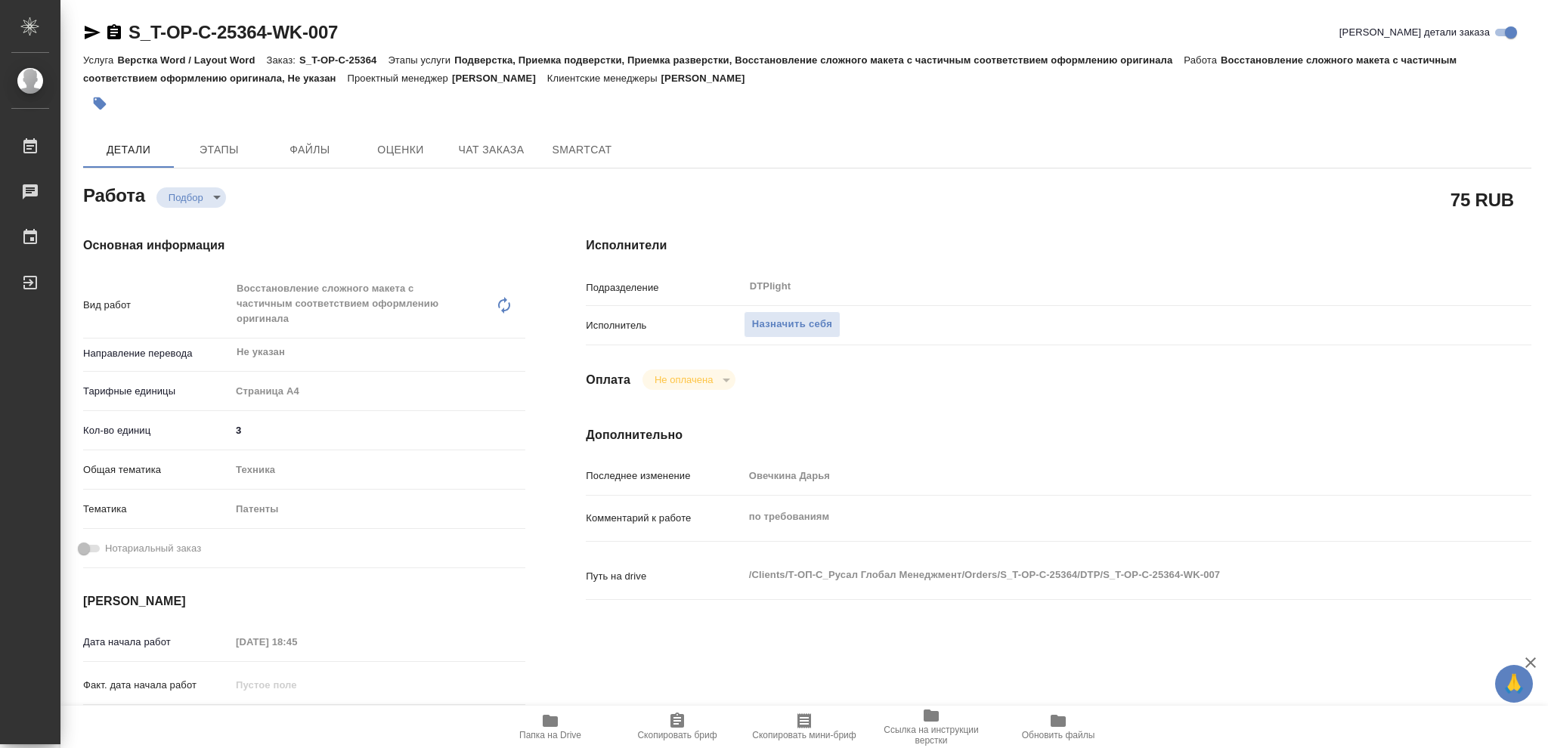
type textarea "x"
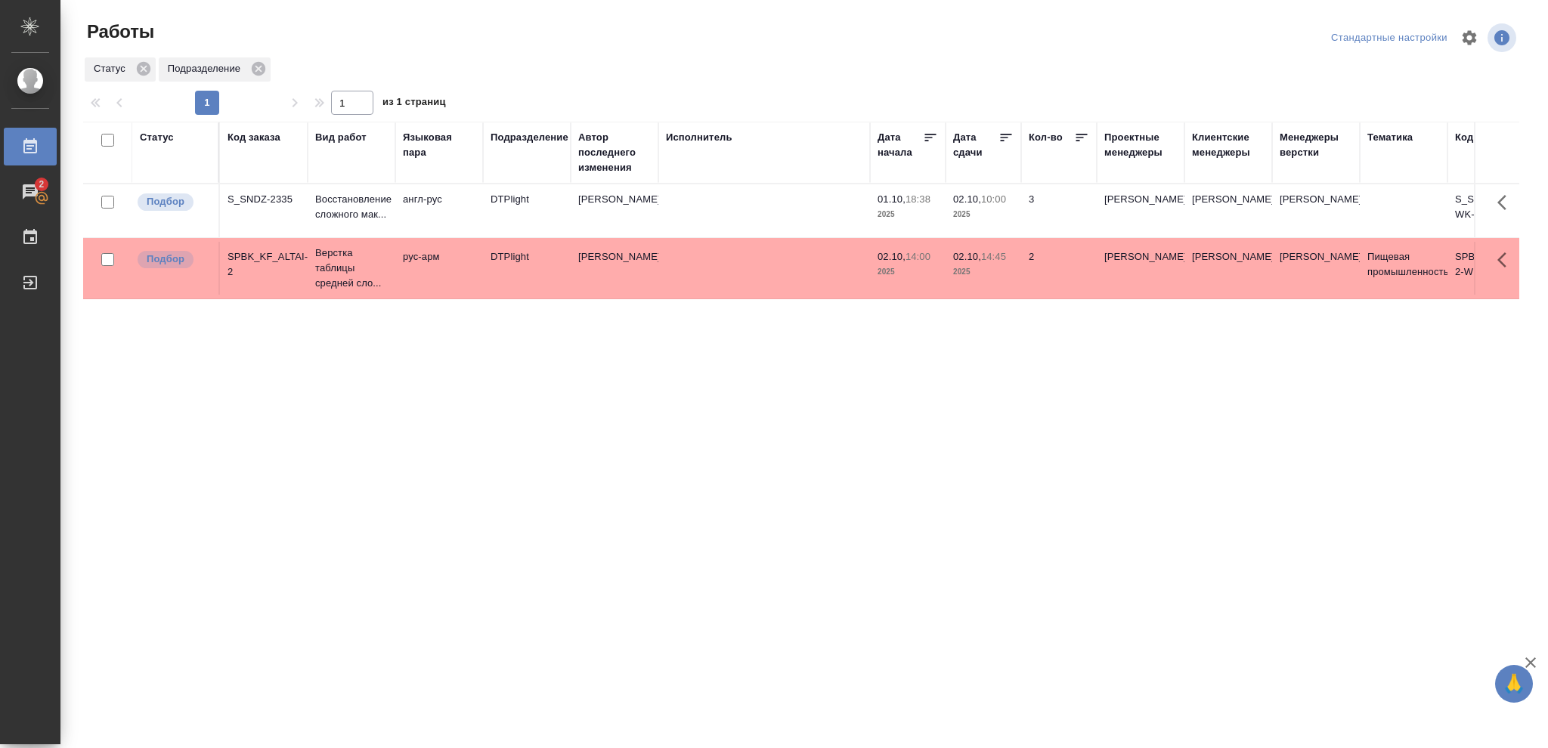
click at [157, 130] on div "Статус" at bounding box center [157, 137] width 34 height 15
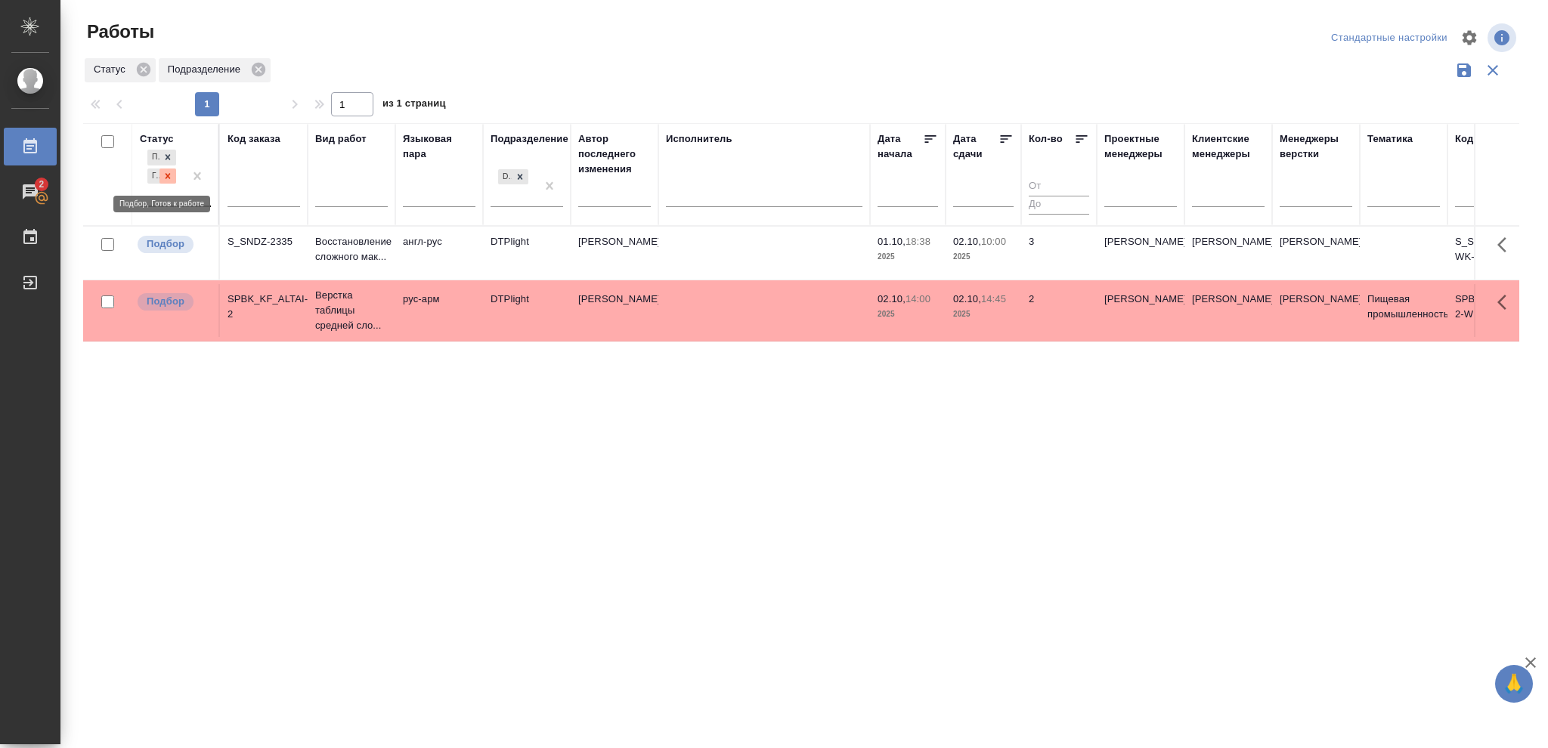
click at [168, 175] on icon at bounding box center [168, 176] width 11 height 11
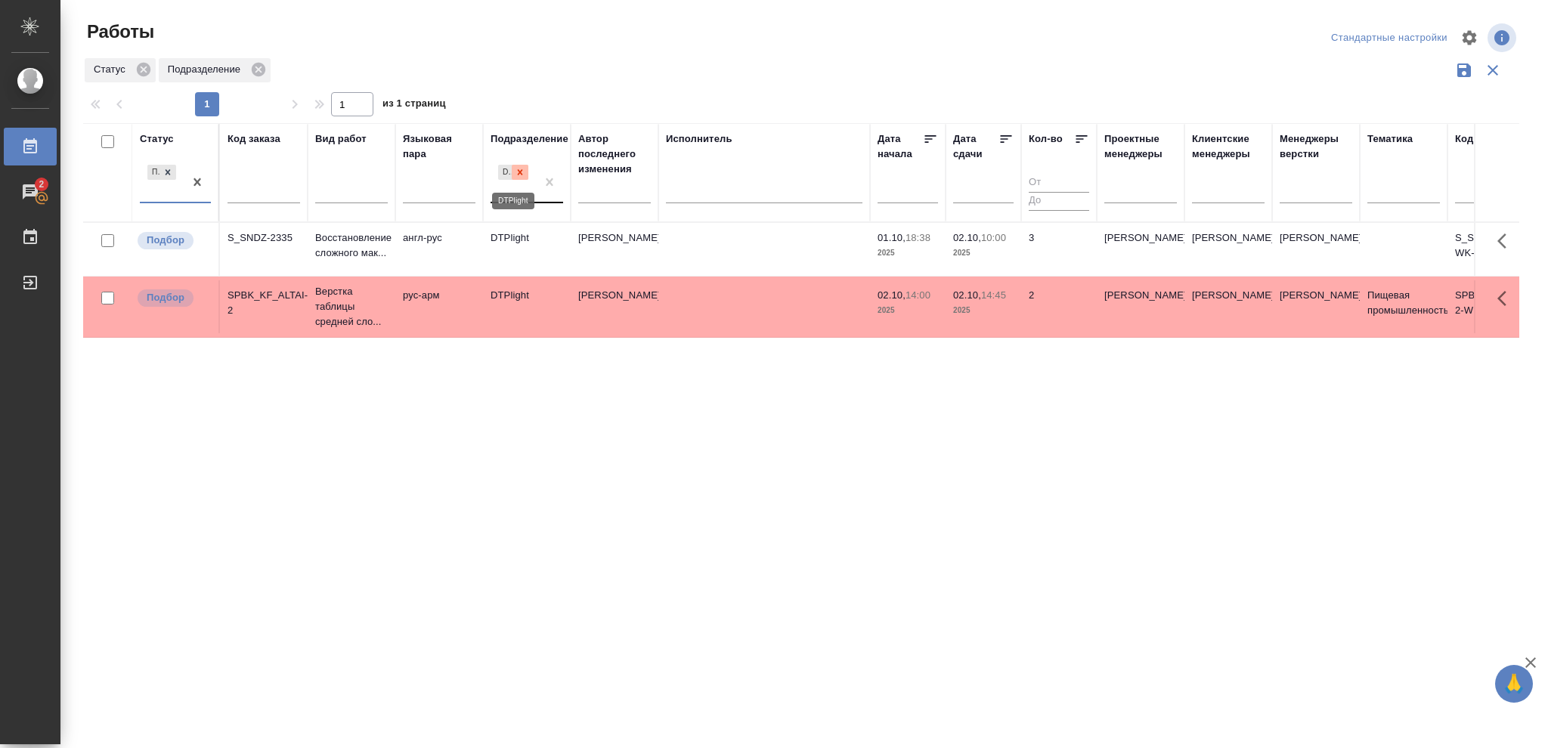
click at [519, 174] on icon at bounding box center [520, 171] width 5 height 5
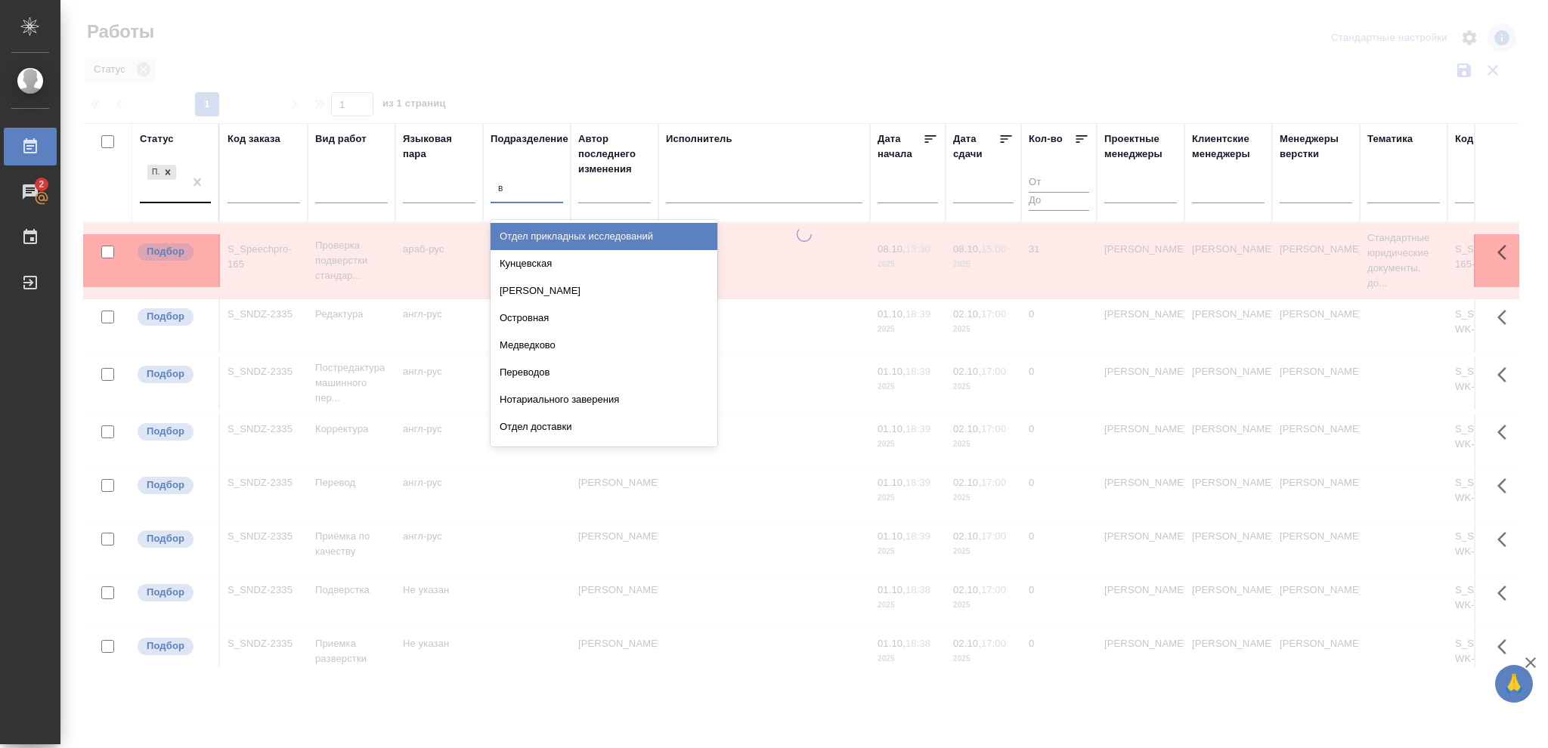
type input "ве"
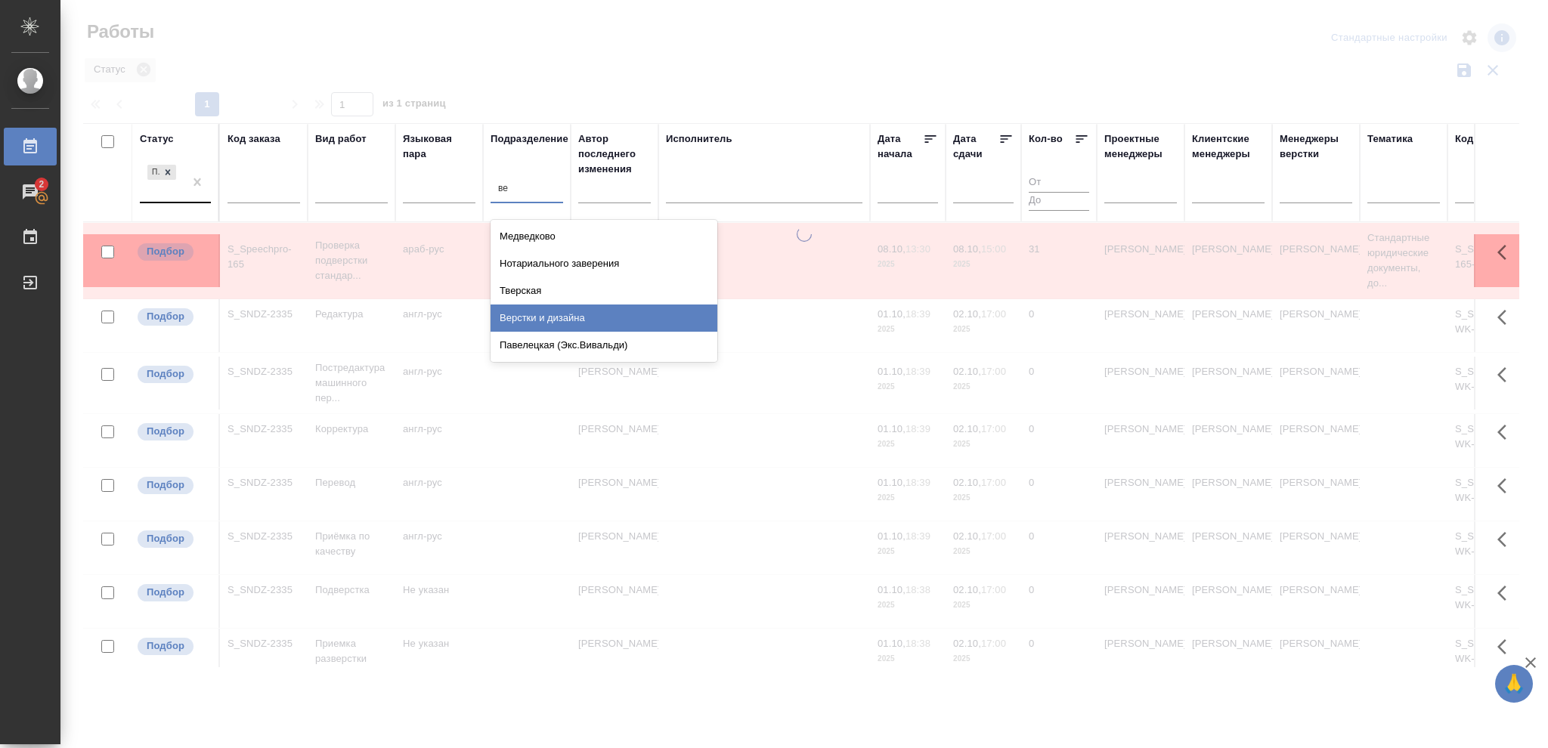
click at [572, 311] on div "Верстки и дизайна" at bounding box center [604, 318] width 227 height 27
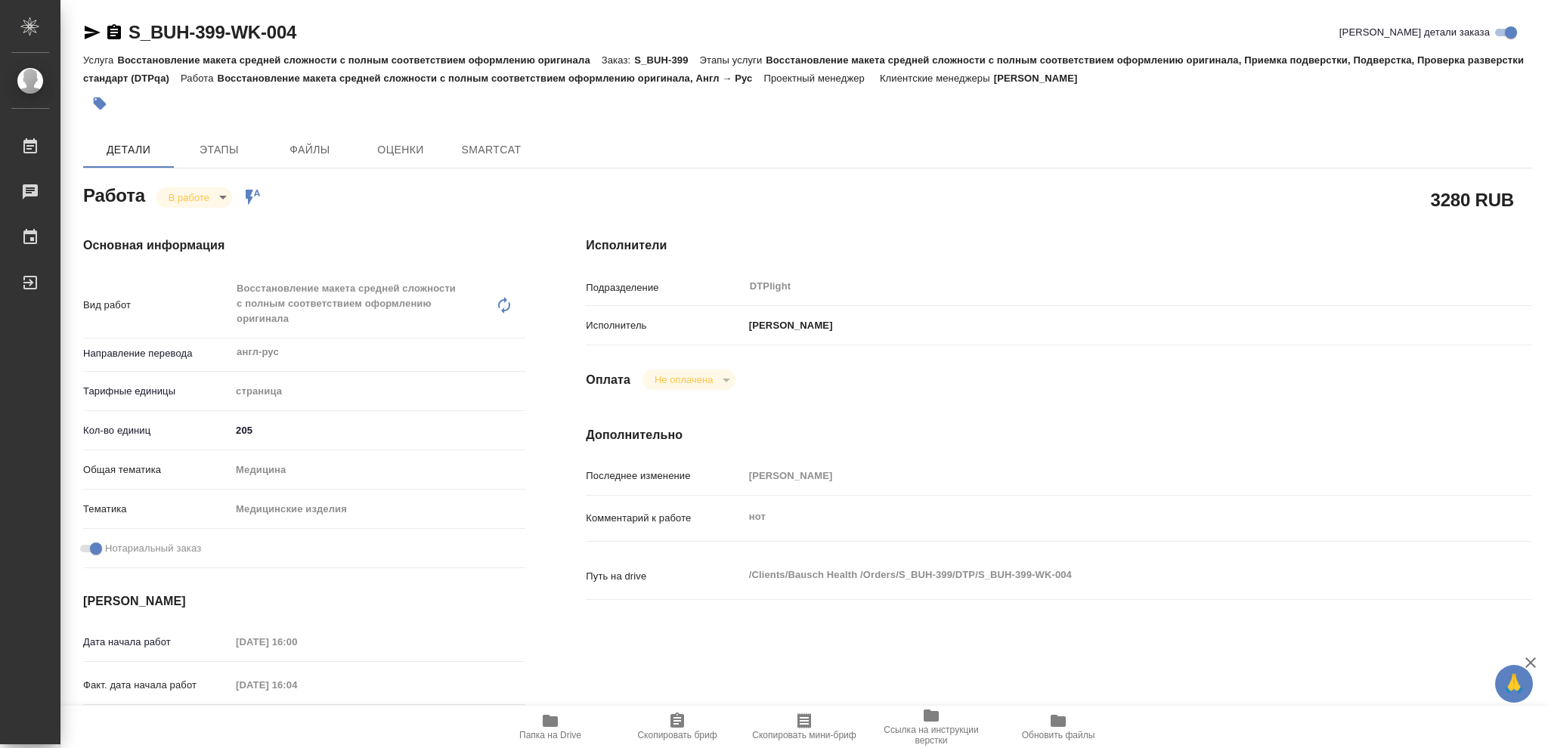
type textarea "x"
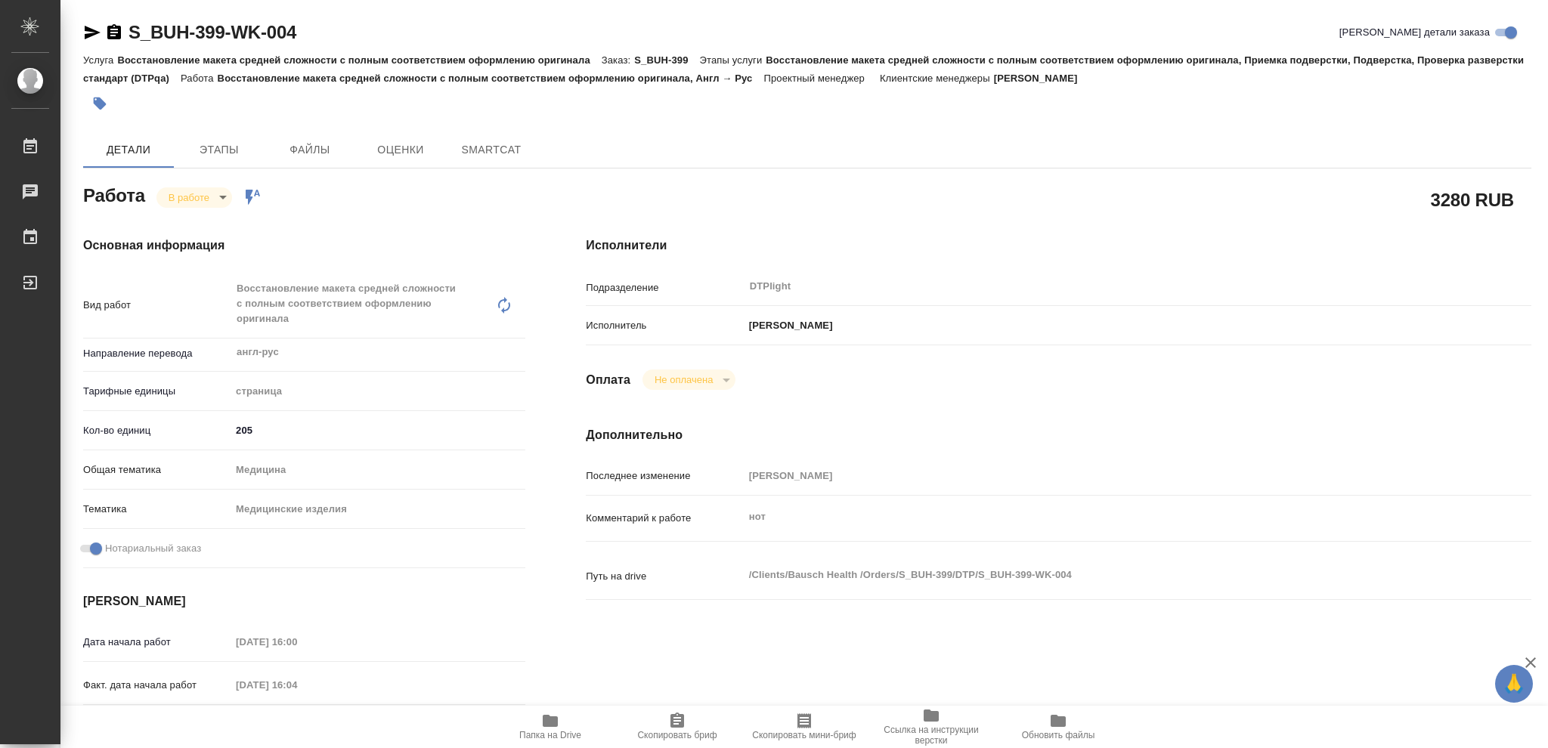
type textarea "x"
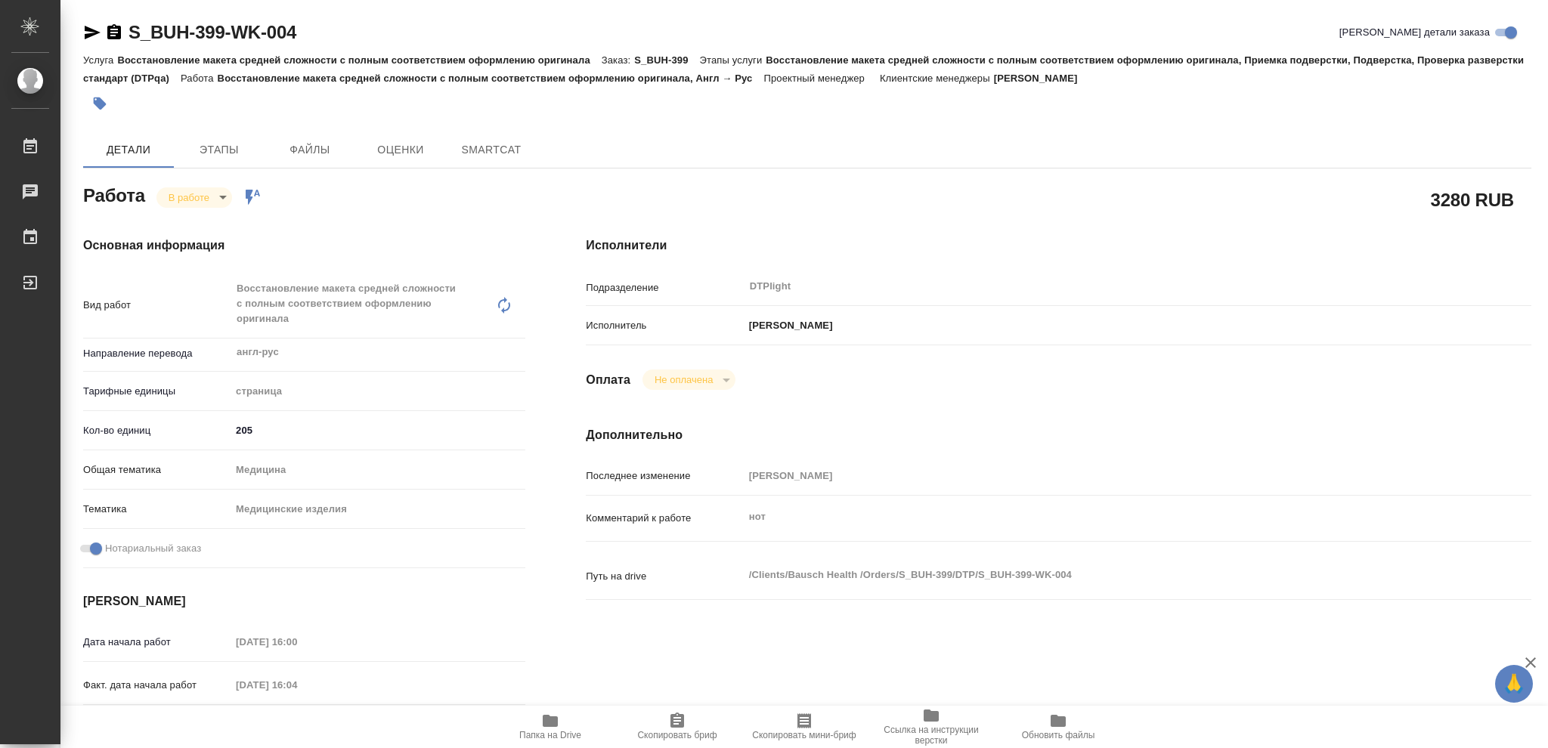
type textarea "x"
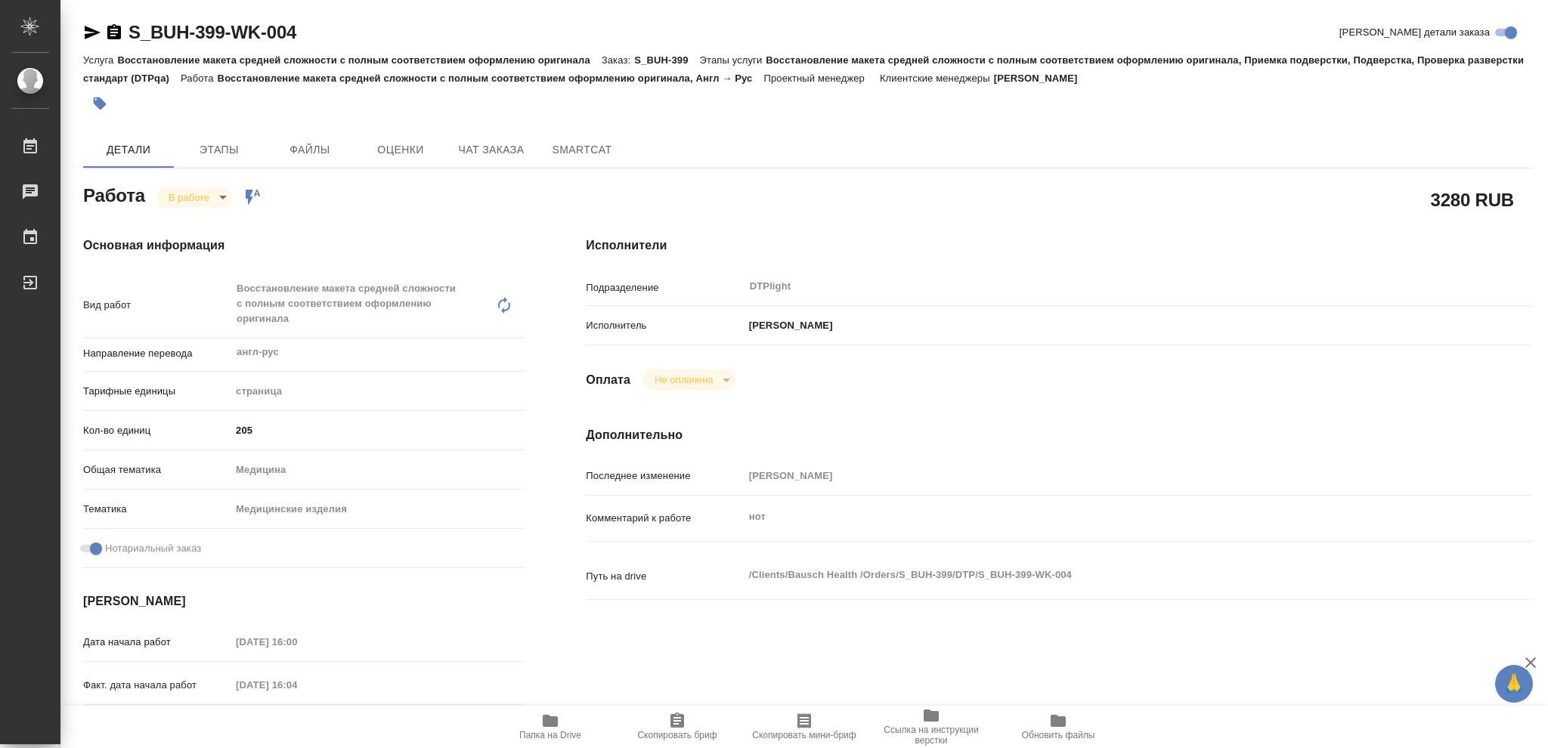
type textarea "x"
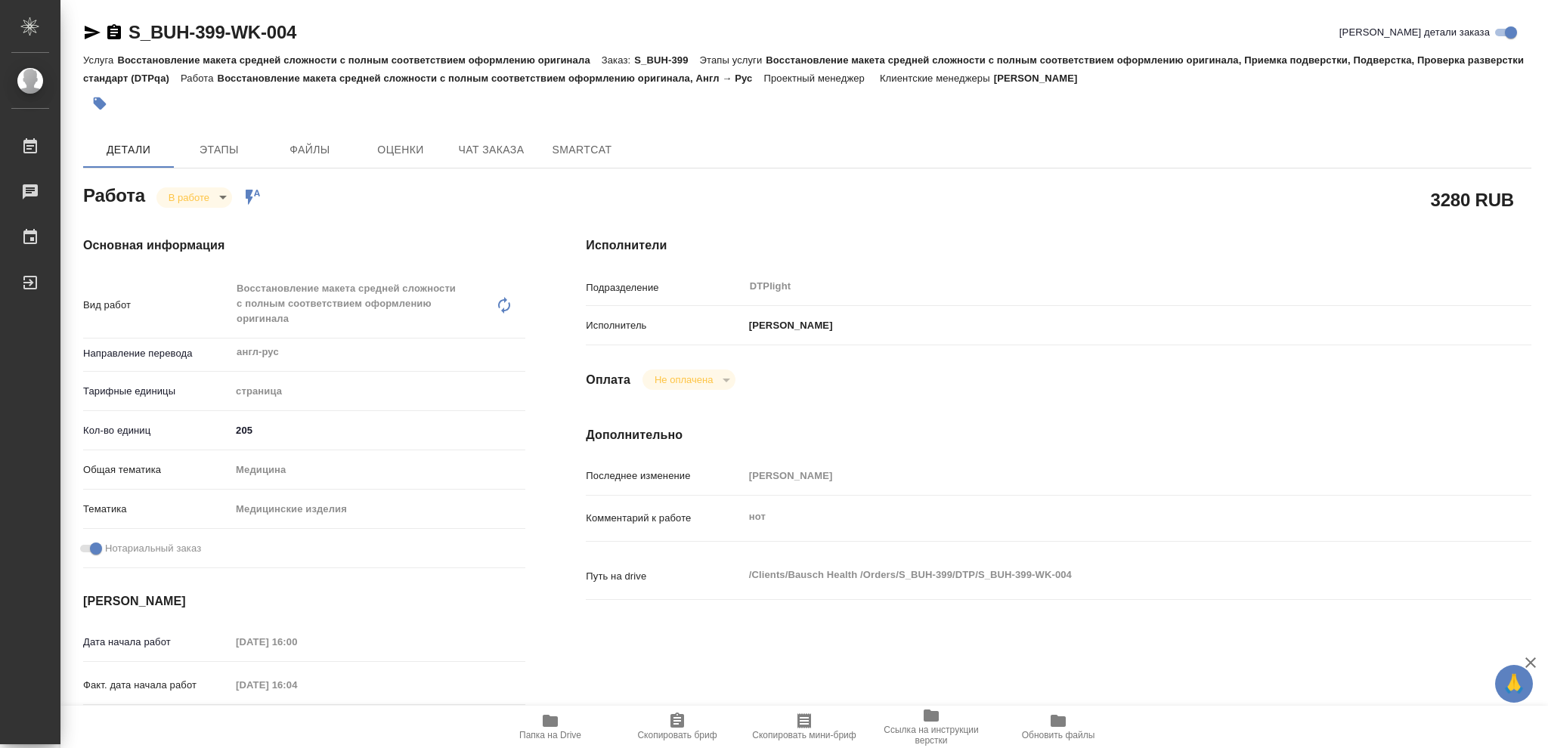
type textarea "x"
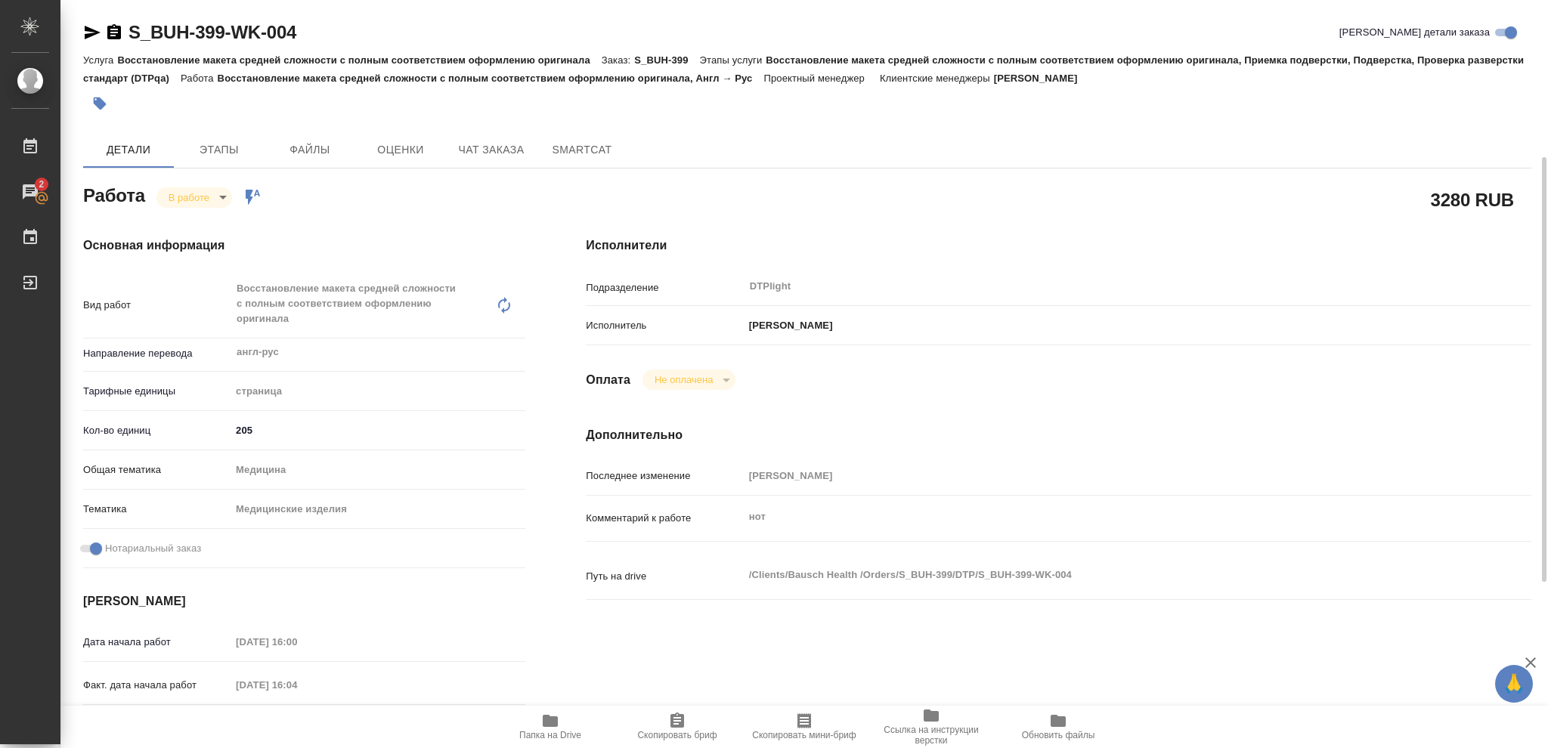
scroll to position [101, 0]
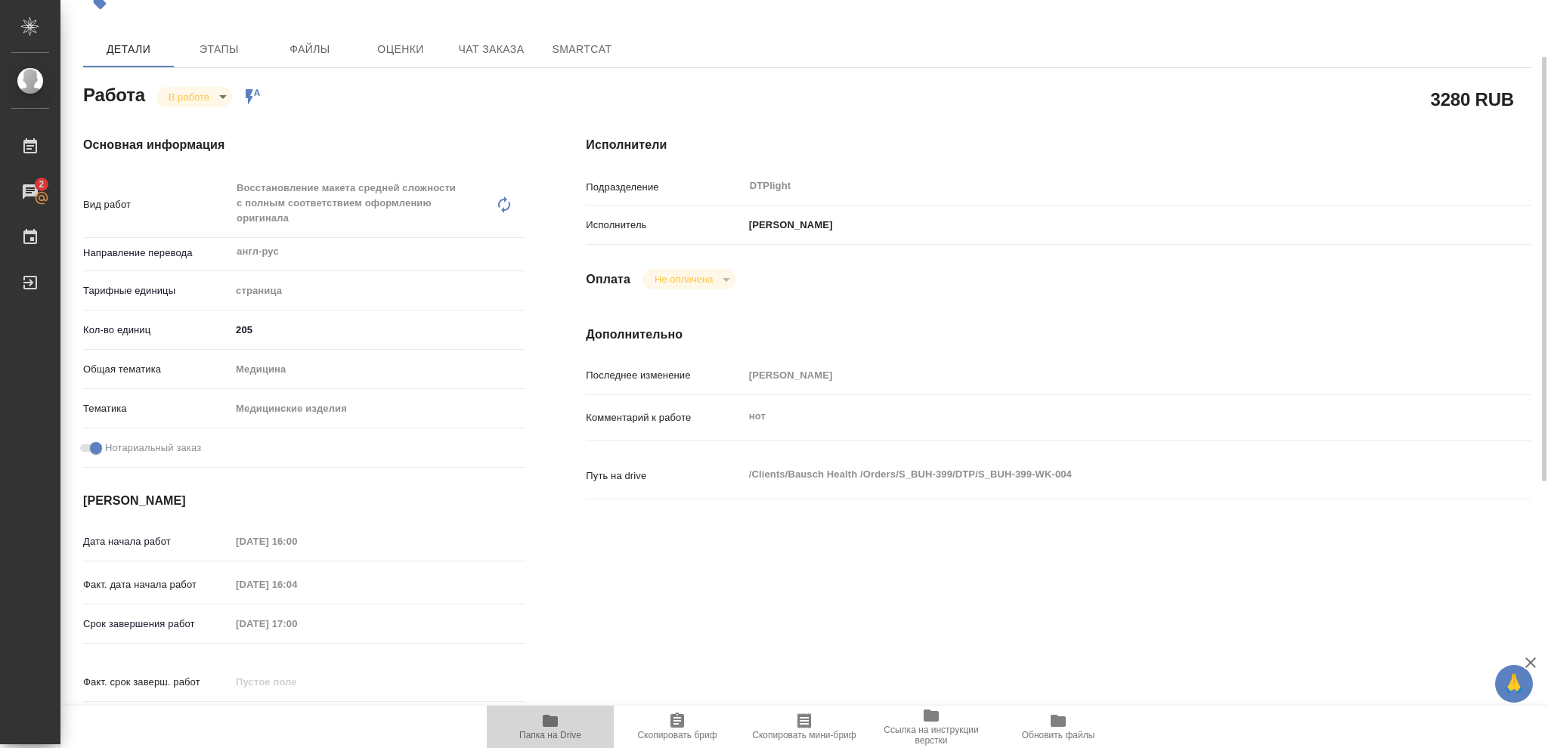
click at [546, 720] on icon "button" at bounding box center [550, 721] width 15 height 12
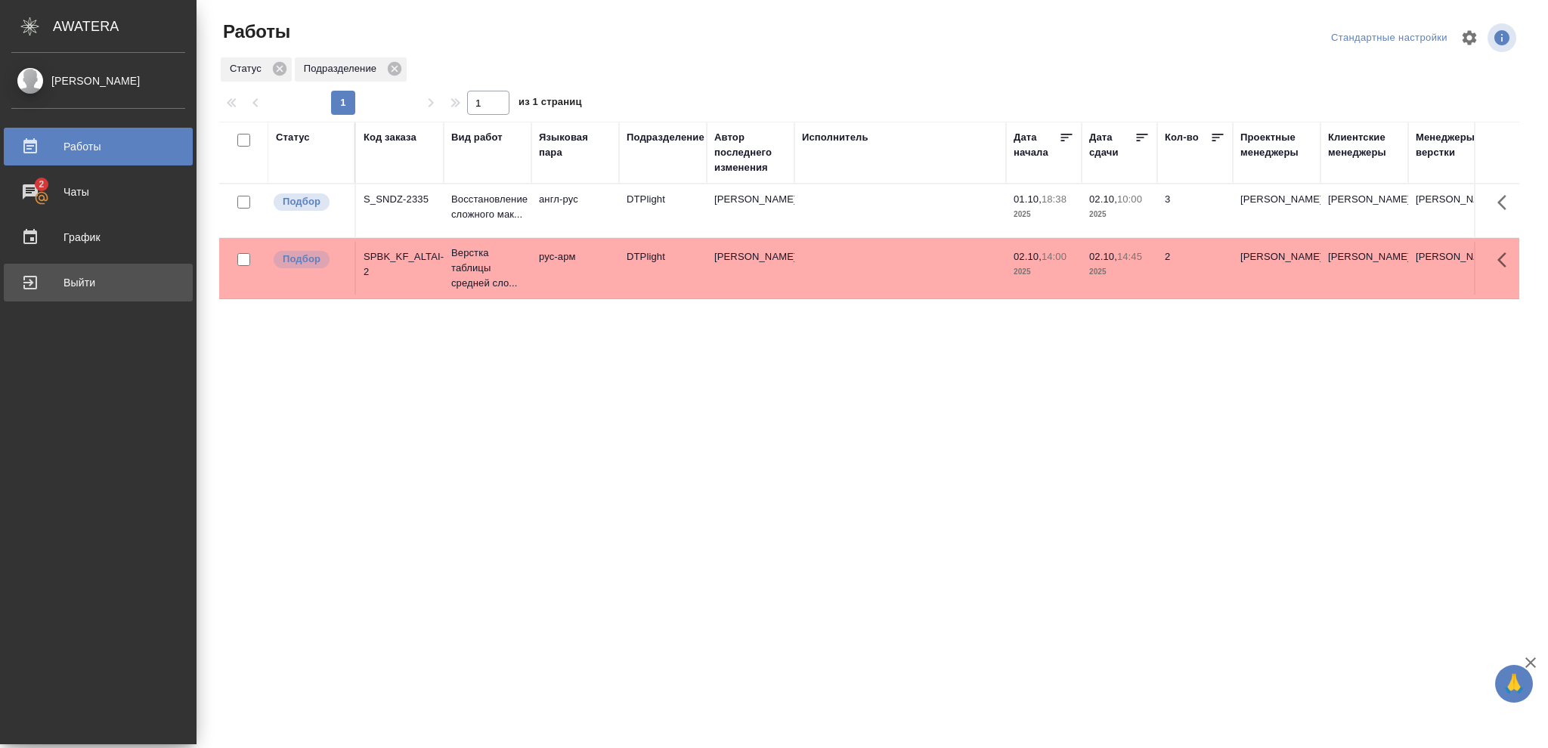
click at [73, 282] on div "Выйти" at bounding box center [98, 282] width 174 height 23
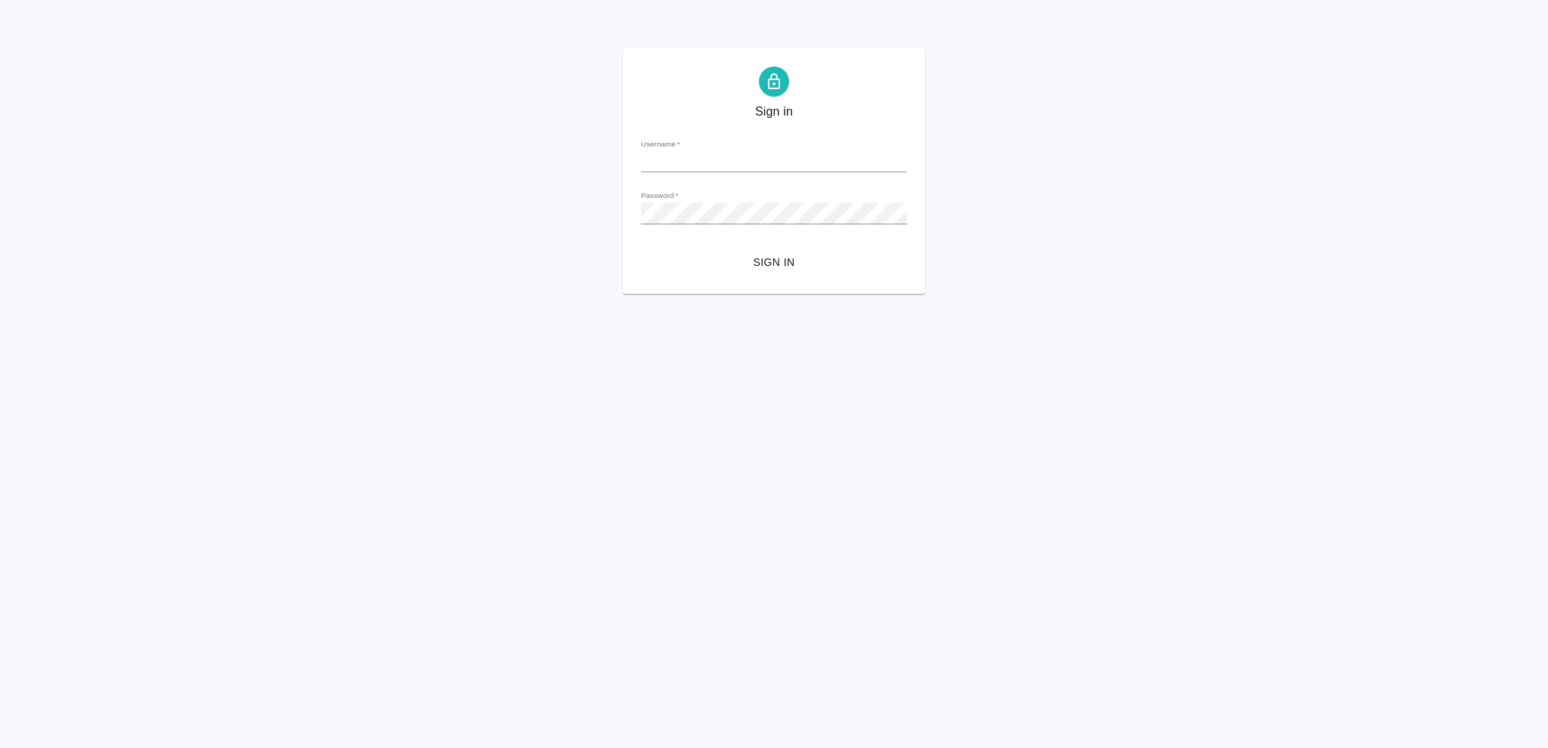
type input "[EMAIL_ADDRESS][DOMAIN_NAME]"
click at [784, 262] on span "Sign in" at bounding box center [774, 262] width 242 height 19
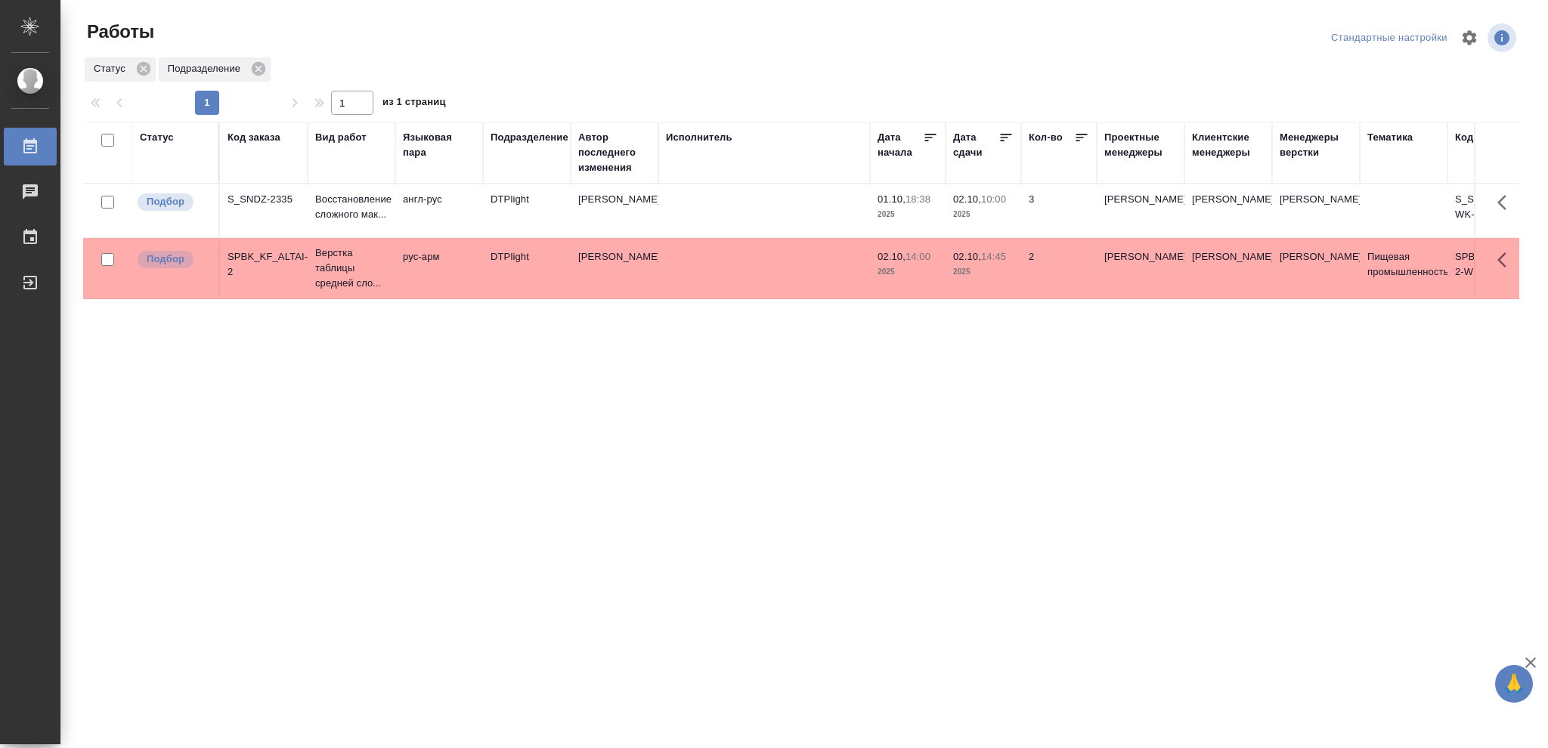
click at [166, 138] on div "Статус" at bounding box center [157, 137] width 34 height 15
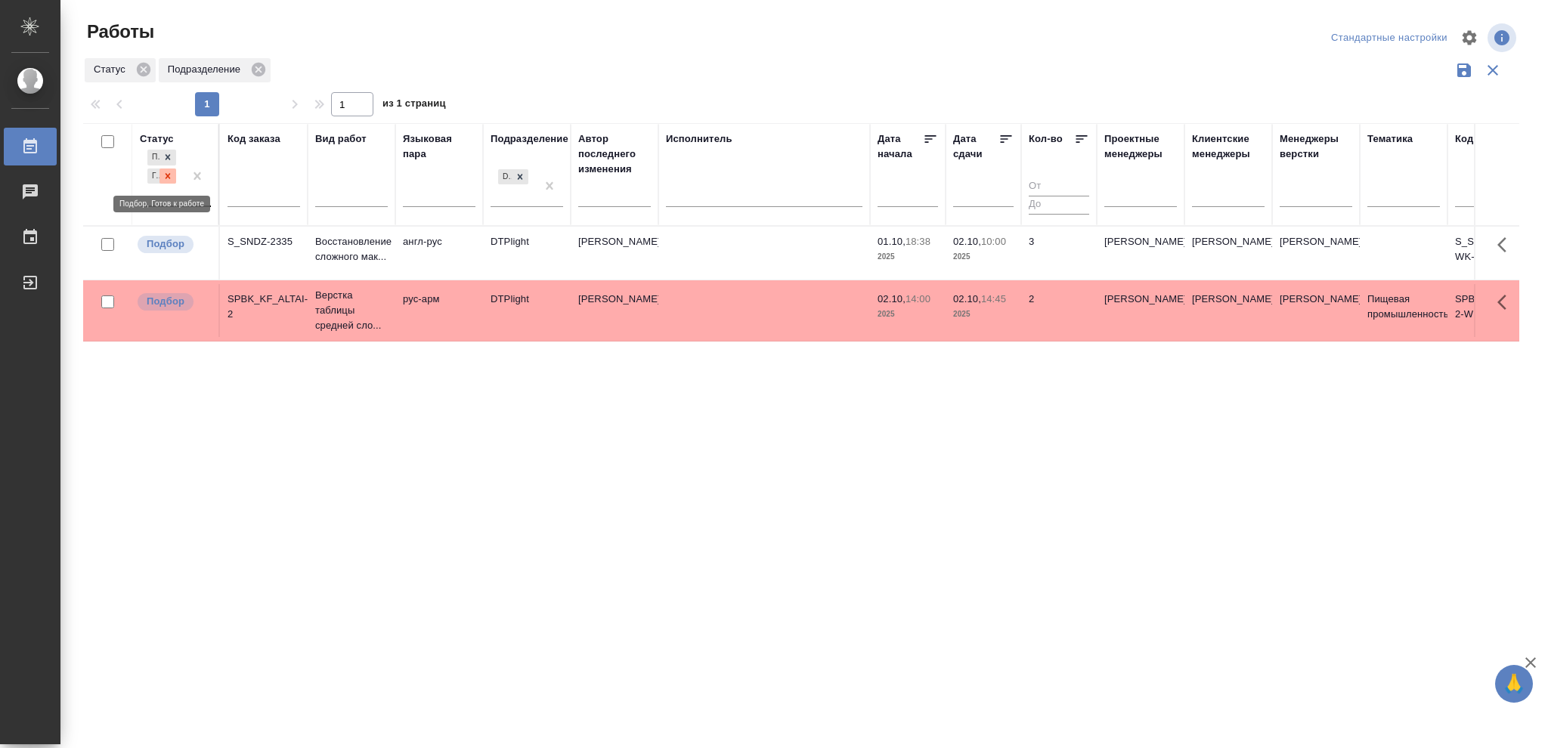
click at [166, 176] on icon at bounding box center [168, 176] width 11 height 11
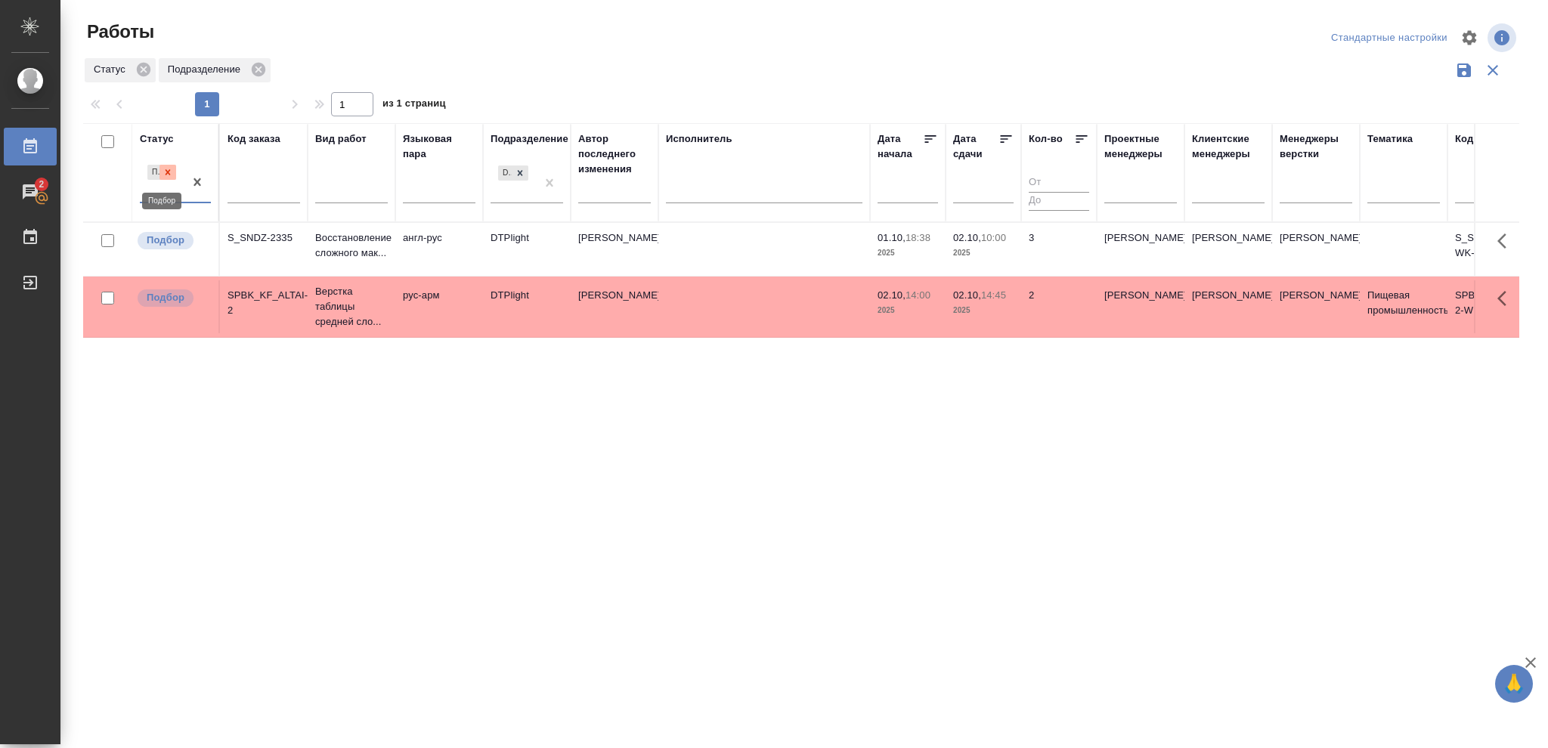
click at [166, 171] on icon at bounding box center [168, 172] width 11 height 11
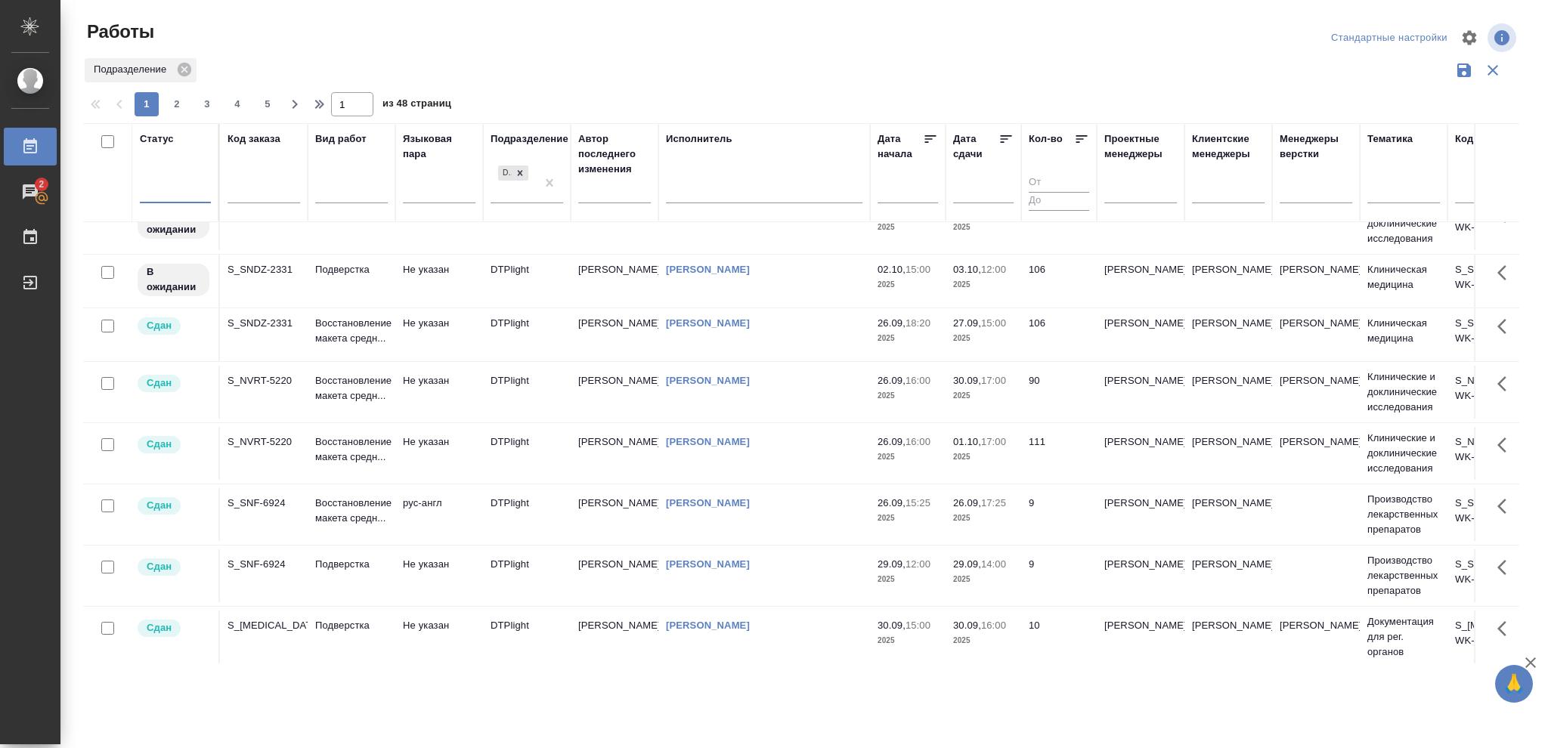
scroll to position [1126, 0]
